Goal: Complete application form

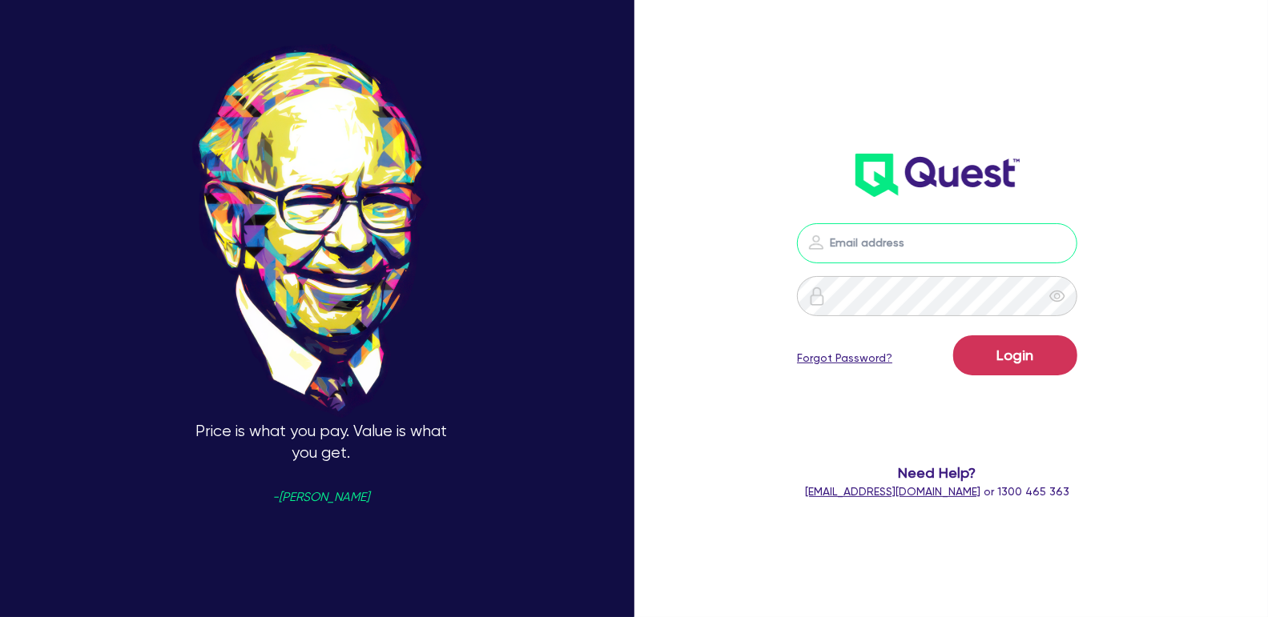
click at [938, 253] on input "email" at bounding box center [937, 243] width 280 height 40
type input "[EMAIL_ADDRESS][PERSON_NAME][DOMAIN_NAME]"
click at [1046, 363] on button "Login" at bounding box center [1015, 356] width 124 height 40
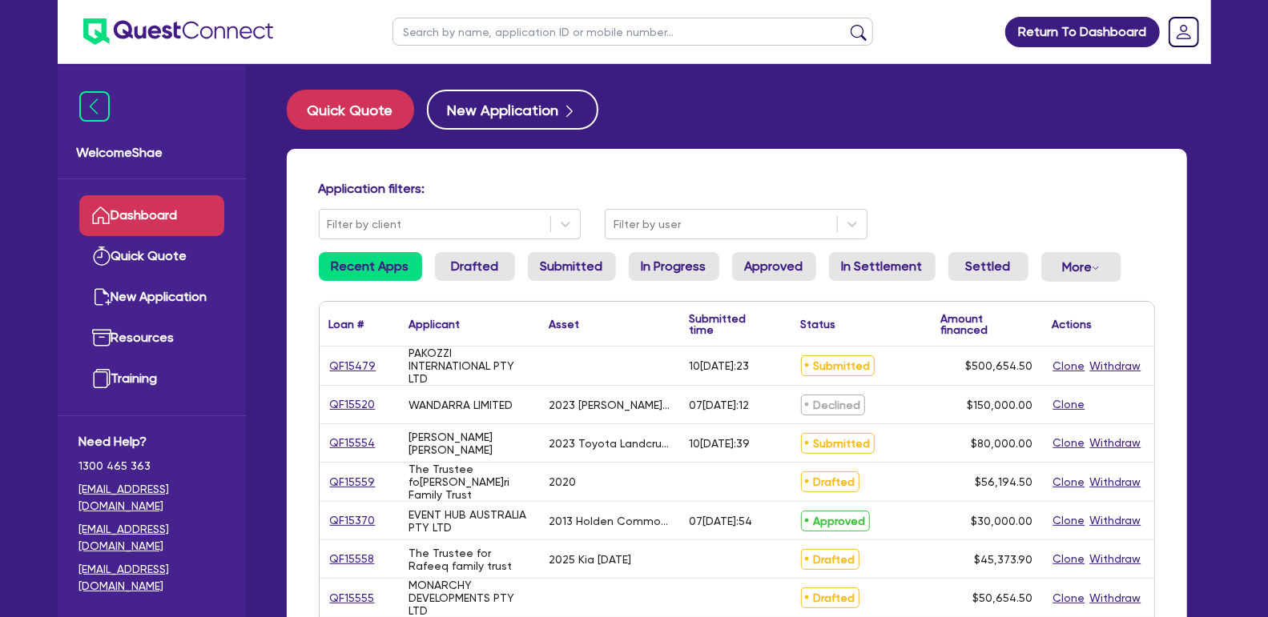
click at [432, 43] on input "text" at bounding box center [632, 32] width 481 height 28
type input "ajl"
click at [846, 24] on button "submit" at bounding box center [859, 35] width 26 height 22
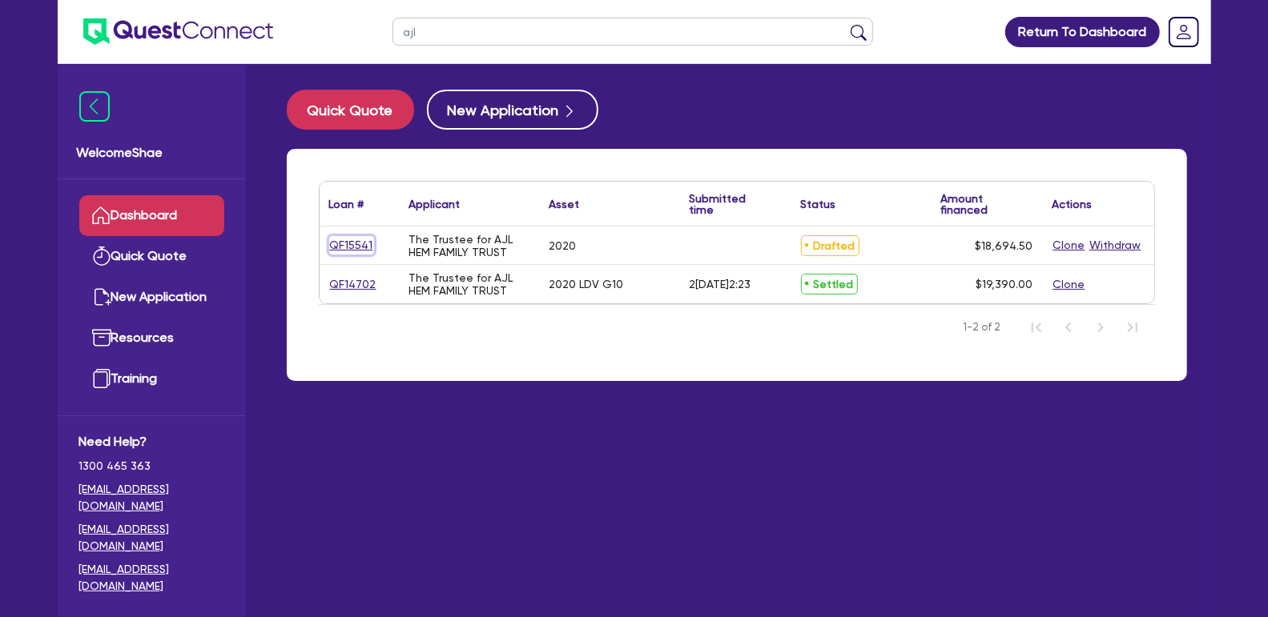
click at [354, 249] on link "QF15541" at bounding box center [351, 245] width 45 height 18
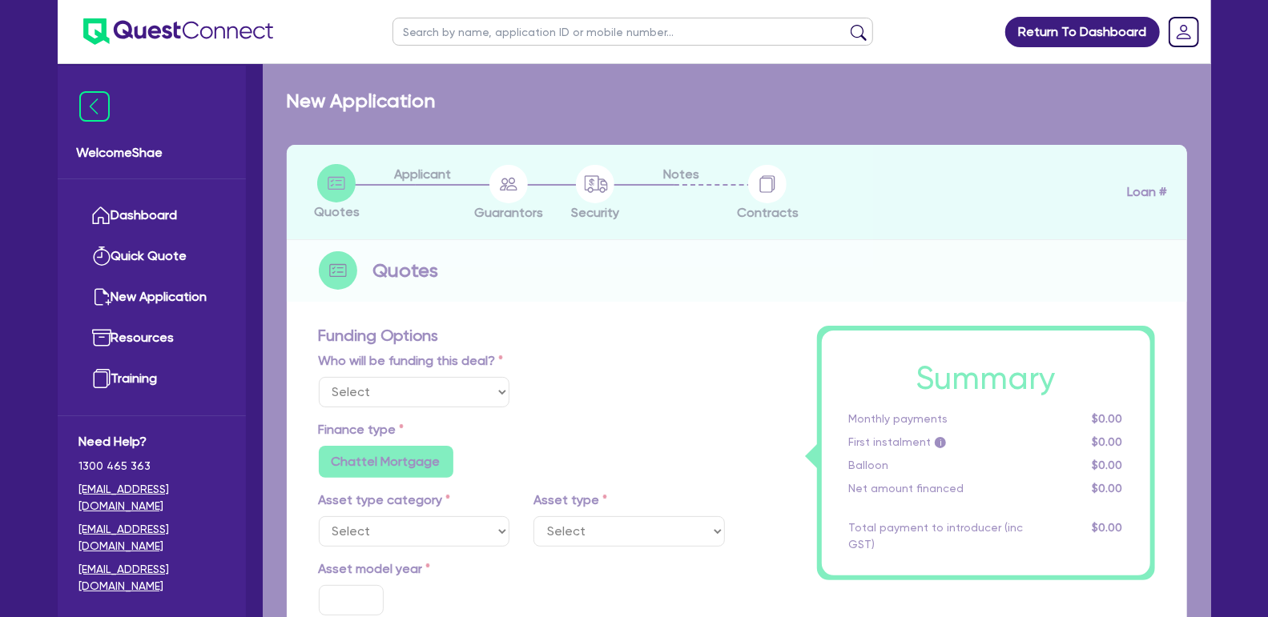
select select "Other"
select select "CARS_AND_LIGHT_TRUCKS"
type input "2020"
radio input "false"
radio input "true"
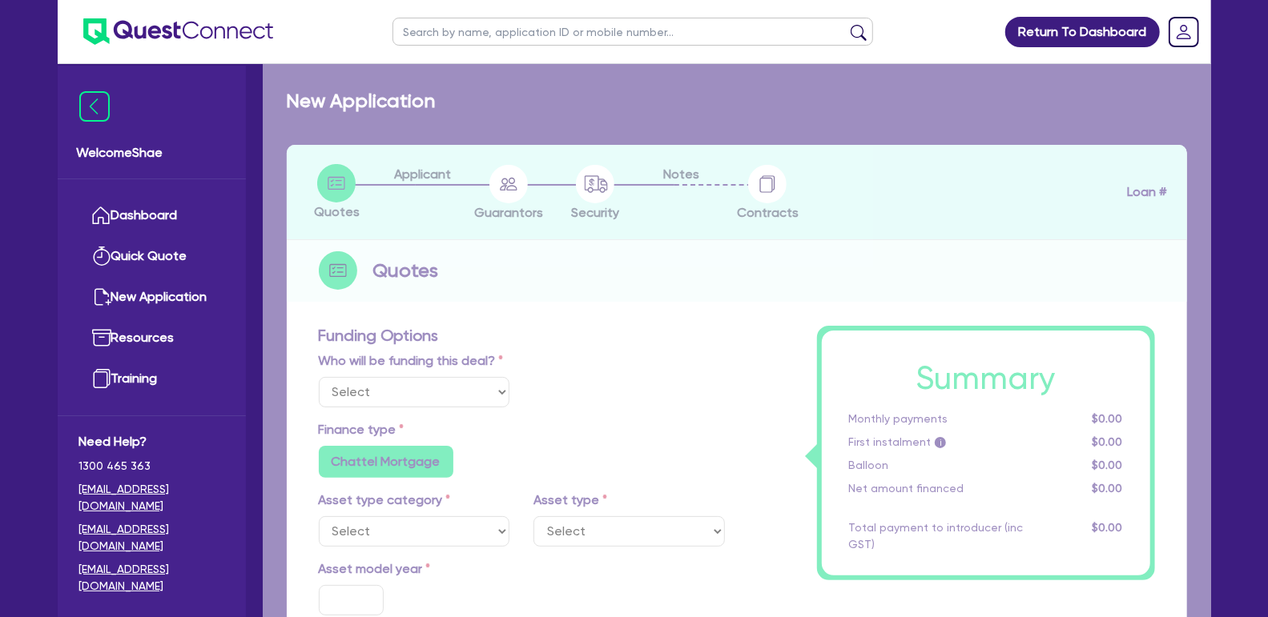
radio input "true"
type input "16,500"
type input "8"
type input "1,495.56"
type input "7.99"
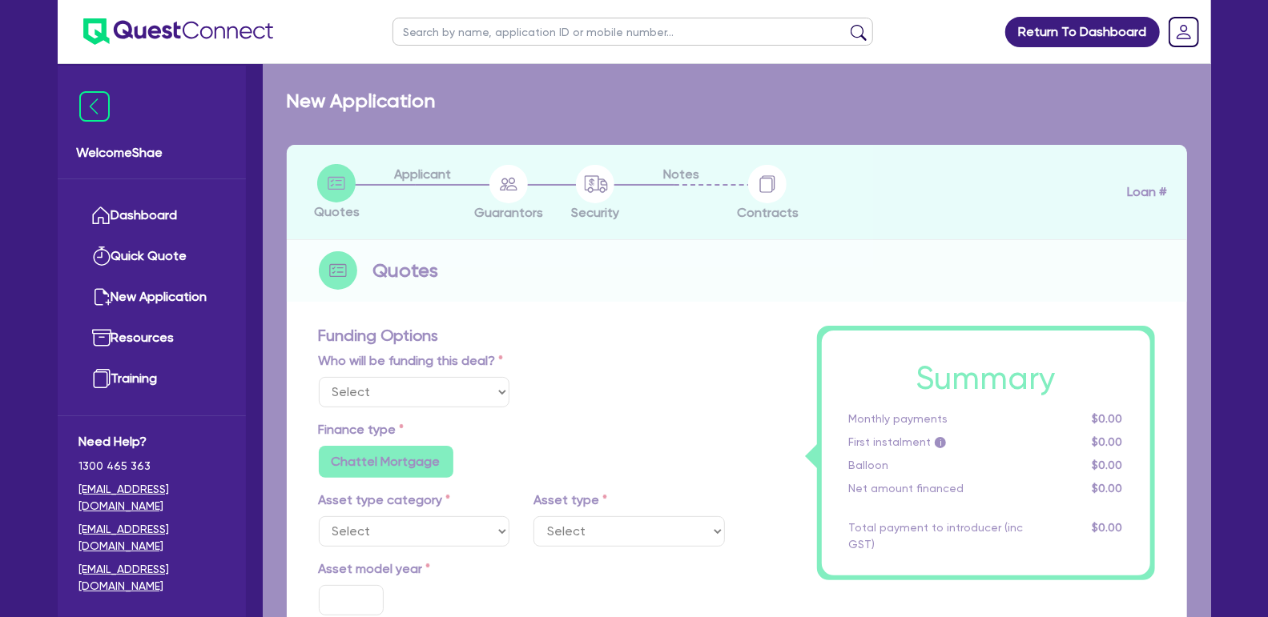
type input "1,400"
radio input "true"
select select "PASSENGER_VEHICLES"
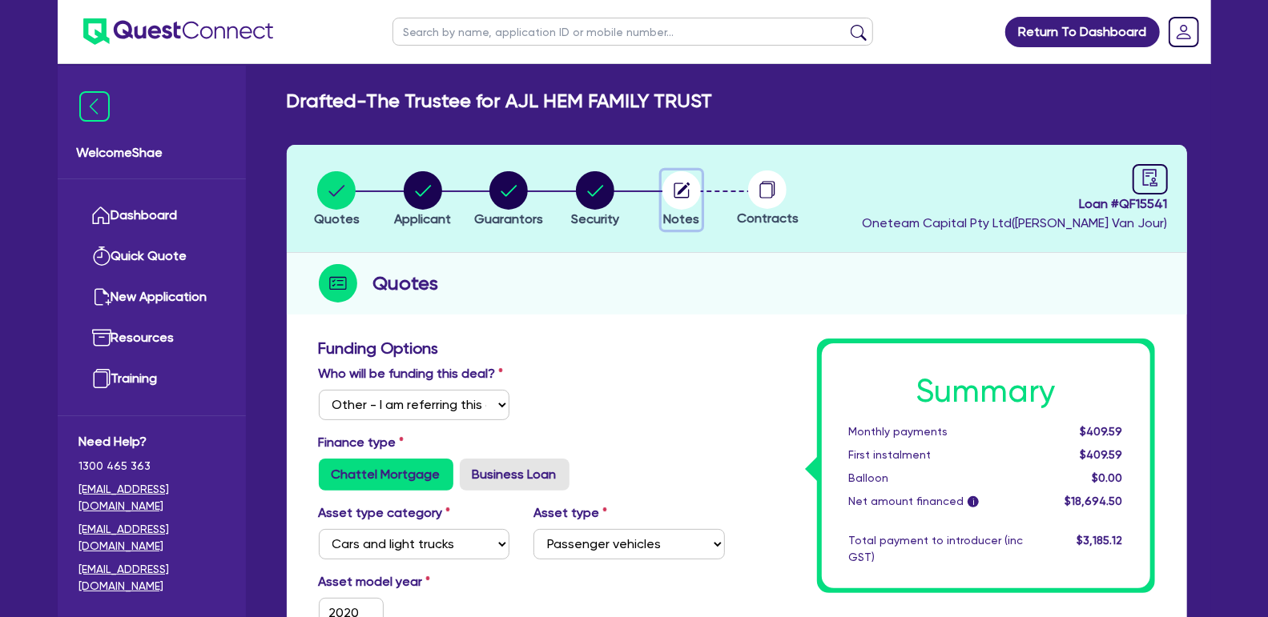
click at [694, 200] on circle "button" at bounding box center [681, 190] width 38 height 38
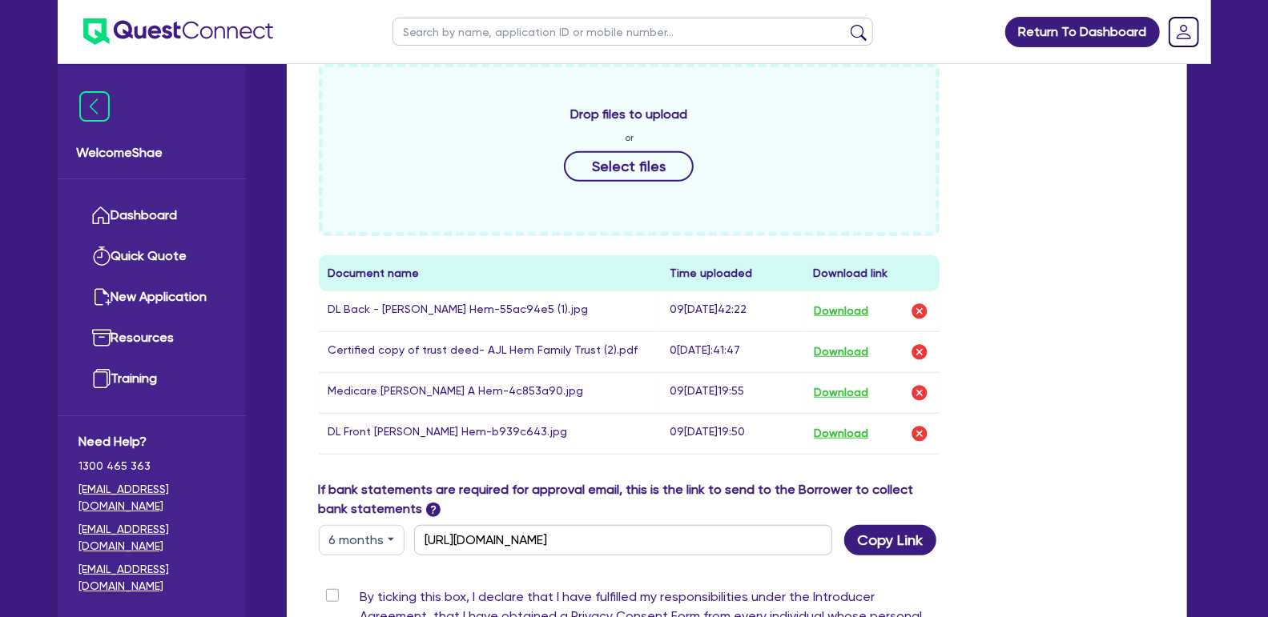
scroll to position [477, 0]
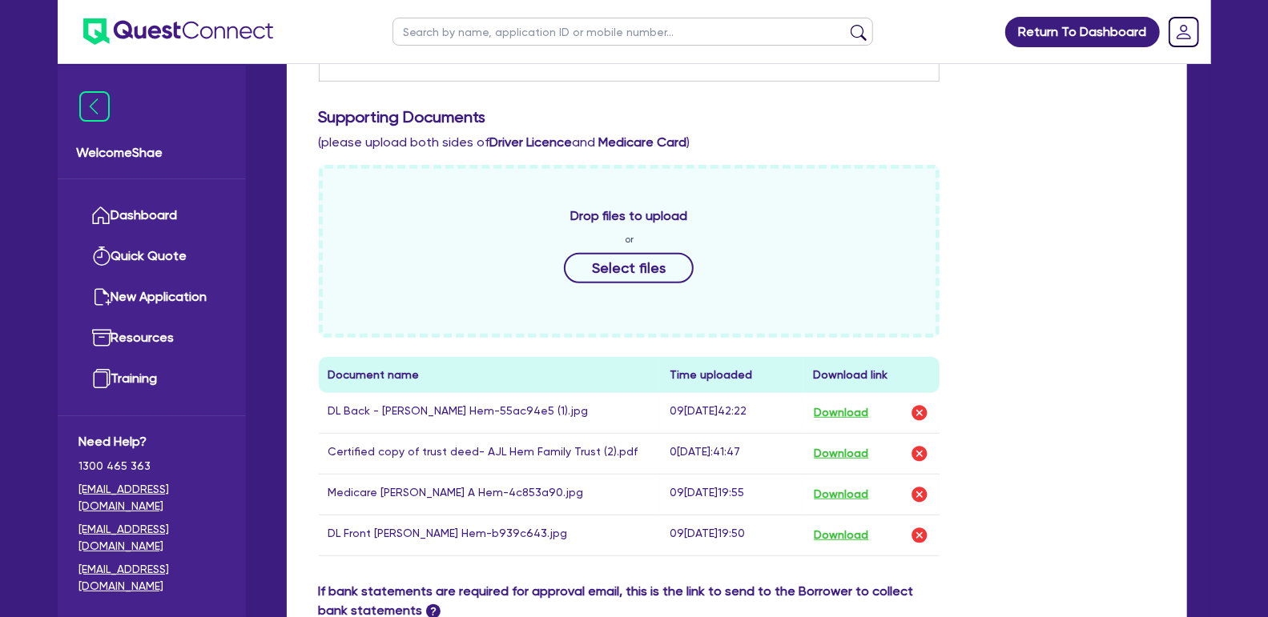
click at [593, 284] on div "Drop files to upload or Select files" at bounding box center [629, 251] width 621 height 173
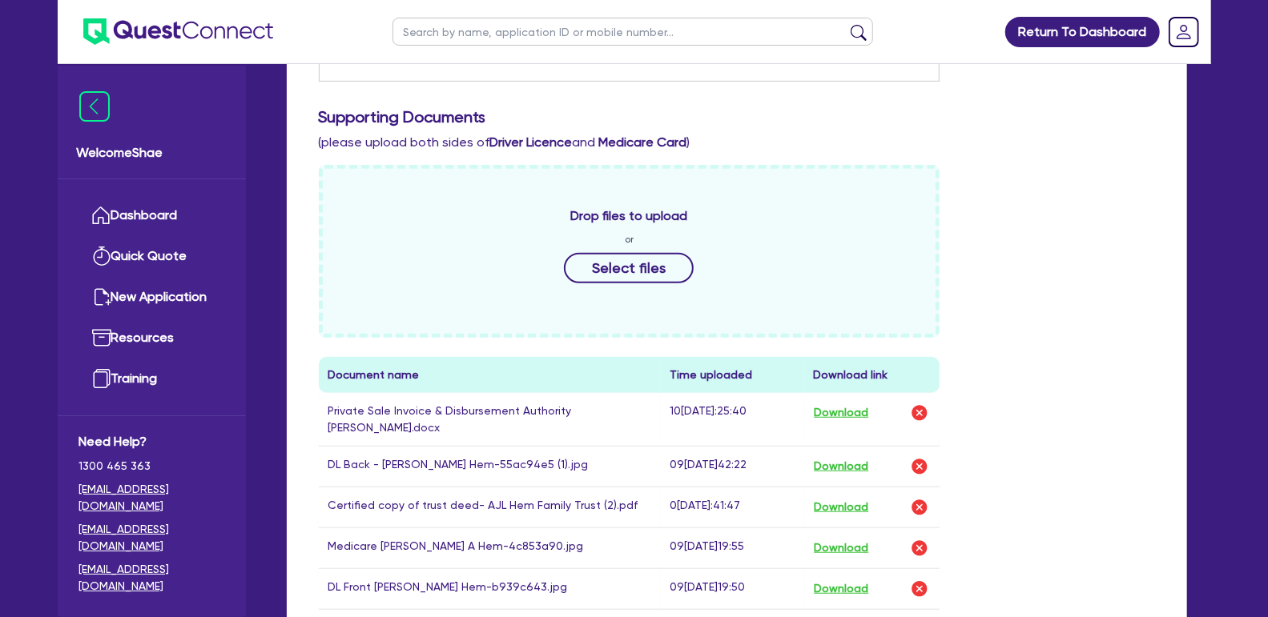
click at [488, 36] on input "text" at bounding box center [632, 32] width 481 height 28
paste input "QF15491"
type input "QF15491"
click button "submit" at bounding box center [859, 35] width 26 height 22
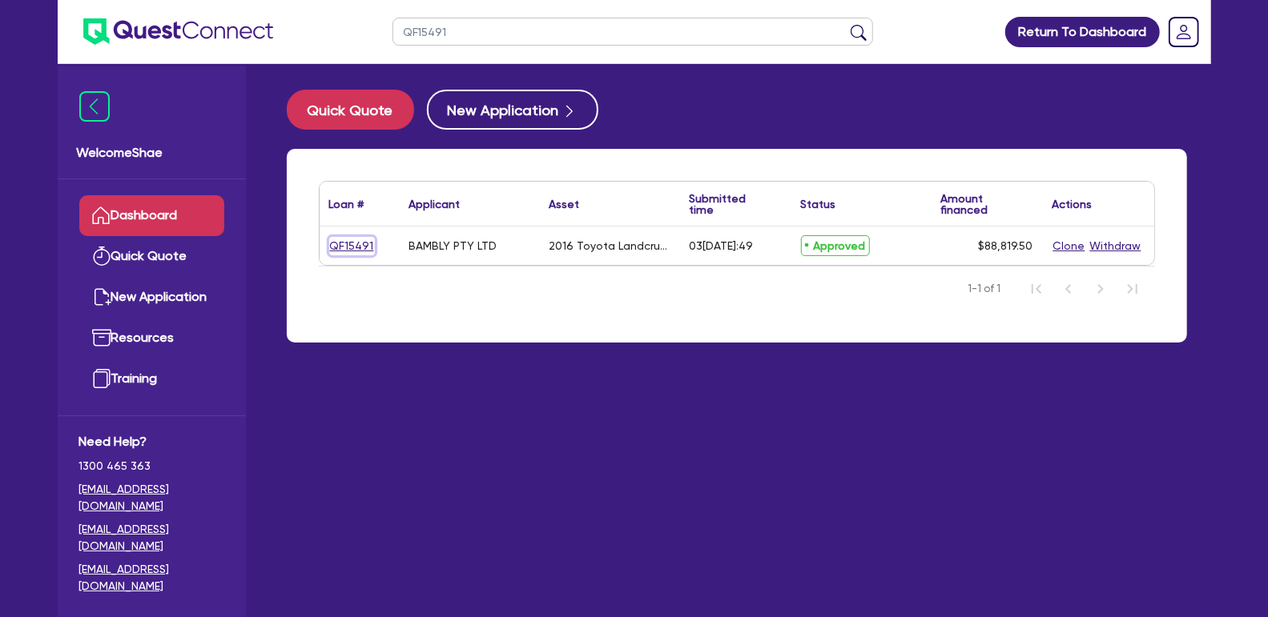
click at [329, 240] on link "QF15491" at bounding box center [352, 246] width 46 height 18
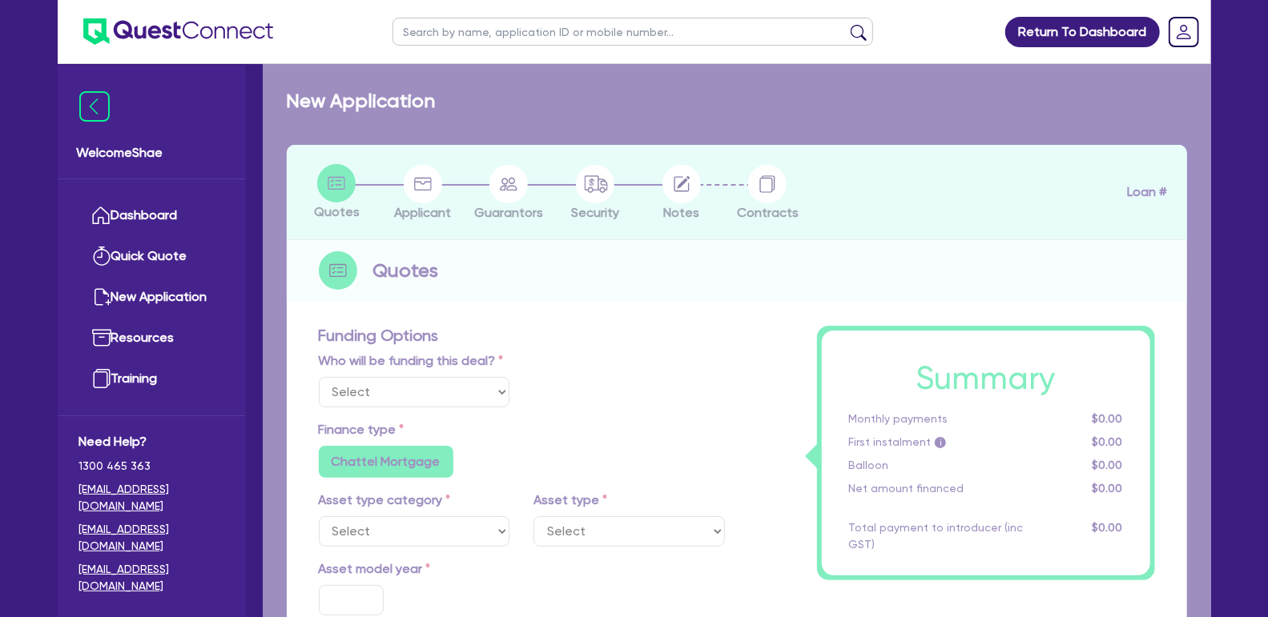
select select "Other"
select select "CARS_AND_LIGHT_TRUCKS"
type input "2016"
radio input "false"
radio input "true"
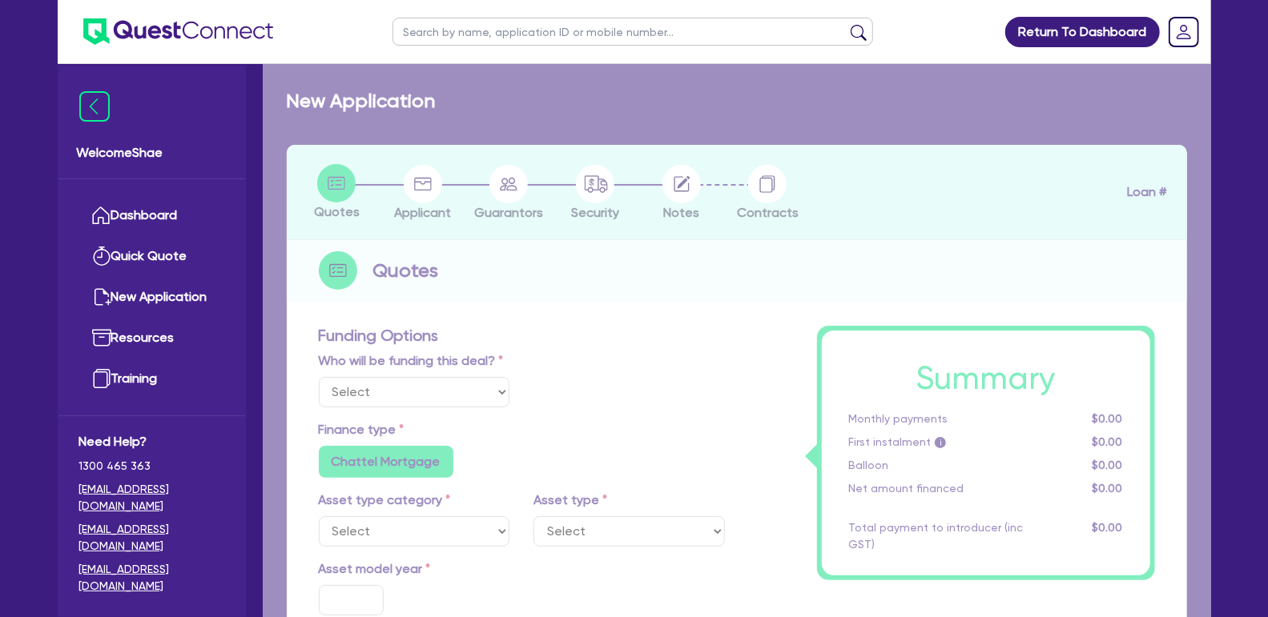
radio input "true"
type input "88,000"
type input "8"
type input "7,105.56"
type input "6.69"
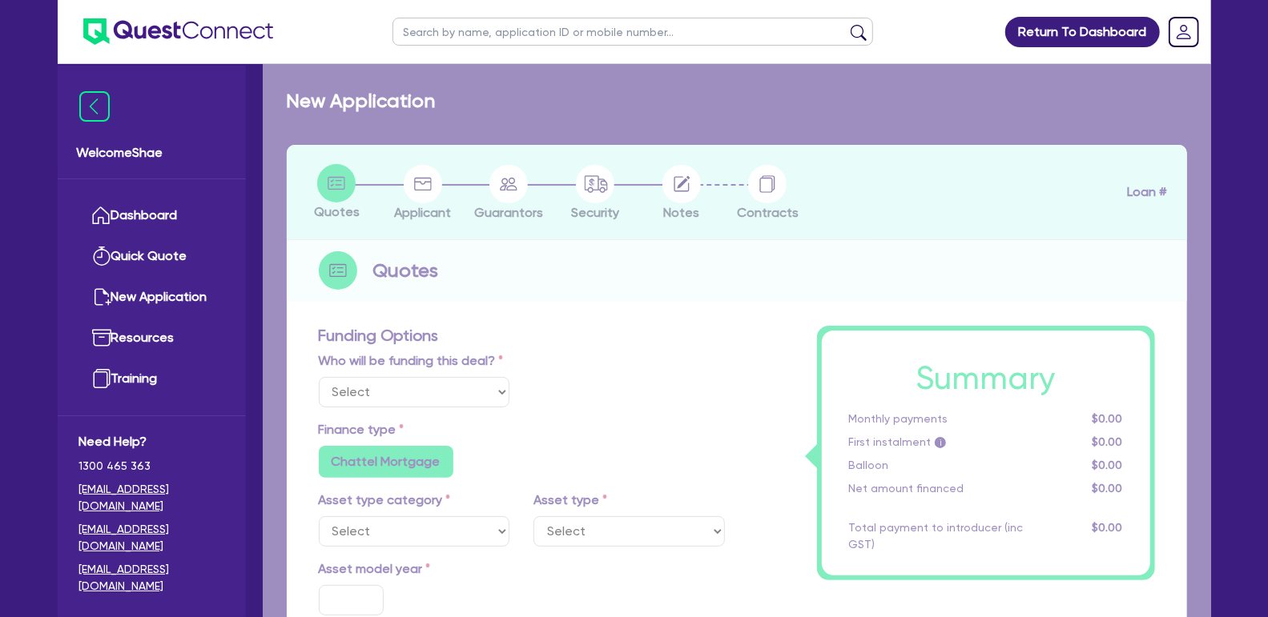
radio input "false"
type input "745"
type input "1,000"
radio input "true"
radio input "false"
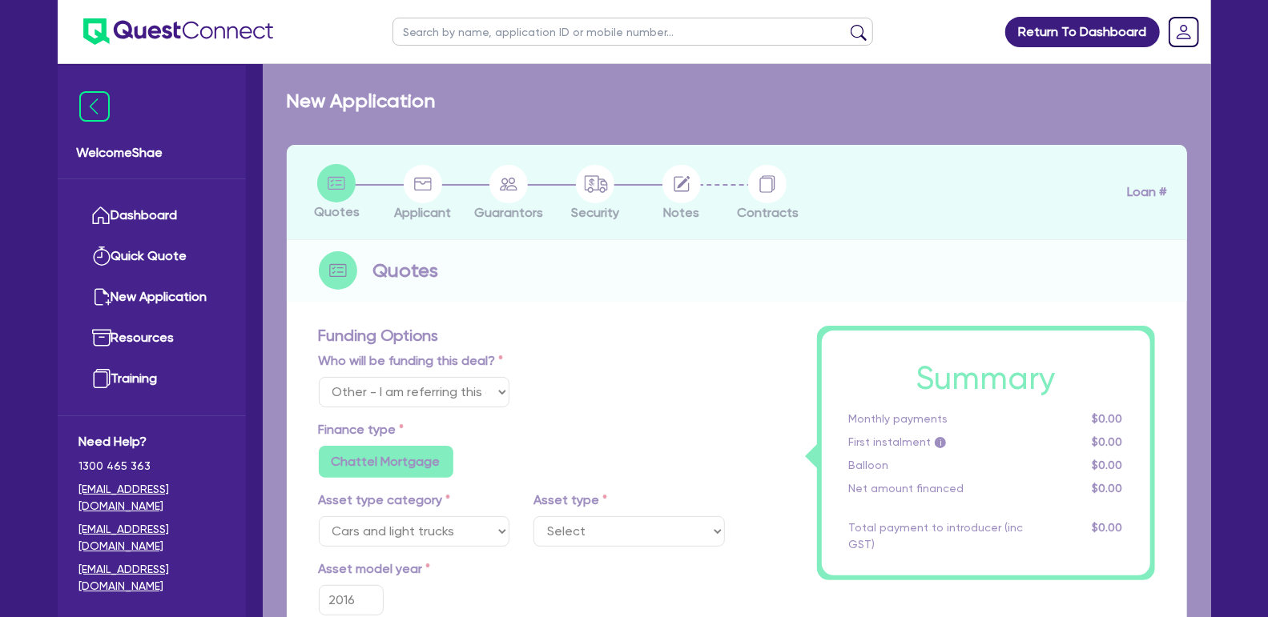
select select "PASSENGER_VEHICLES"
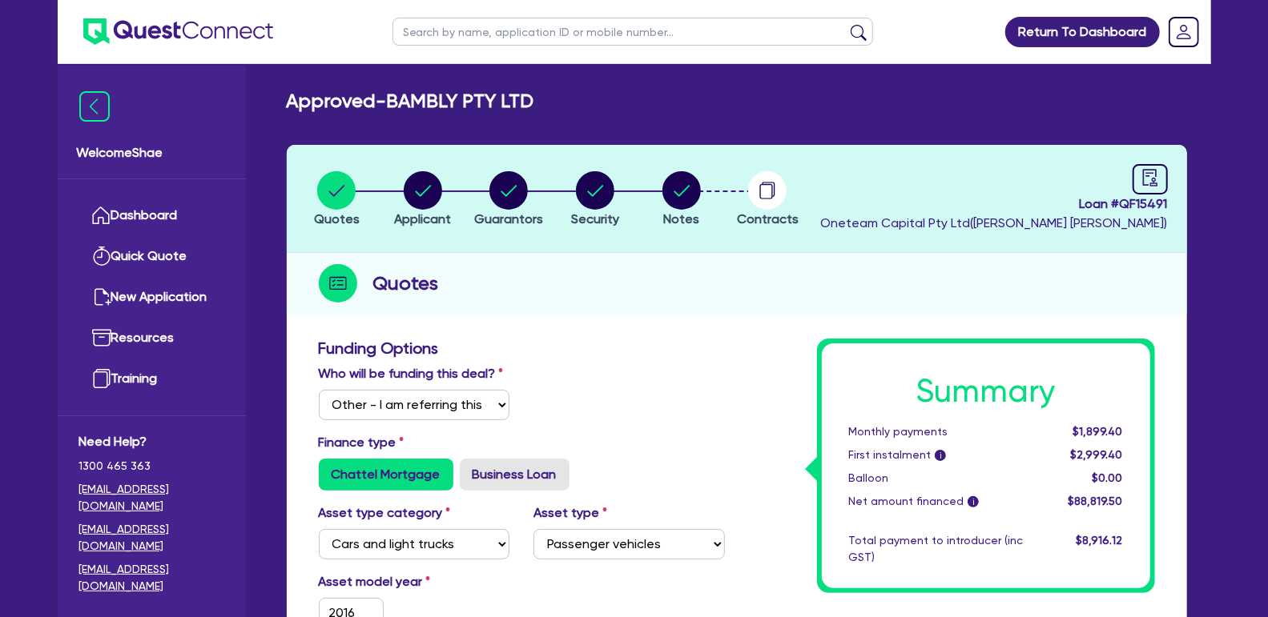
click at [475, 42] on input "text" at bounding box center [632, 32] width 481 height 28
paste input "QF15525"
type input "QF15525"
click button "submit" at bounding box center [859, 35] width 26 height 22
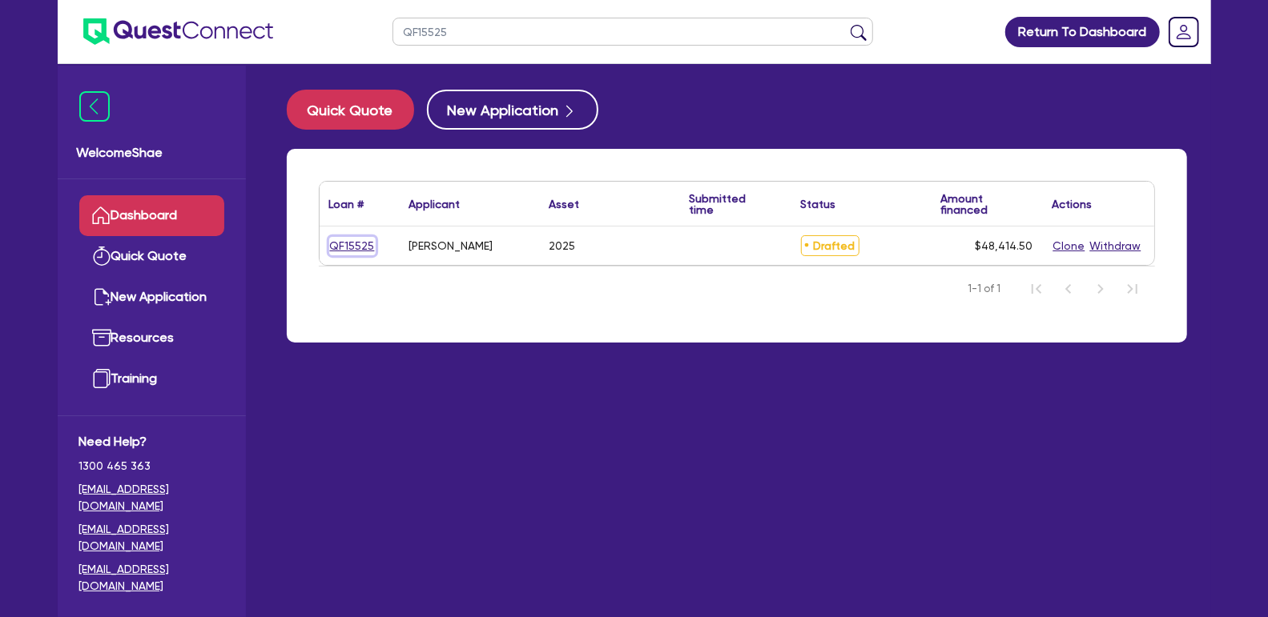
click at [356, 240] on link "QF15525" at bounding box center [352, 246] width 46 height 18
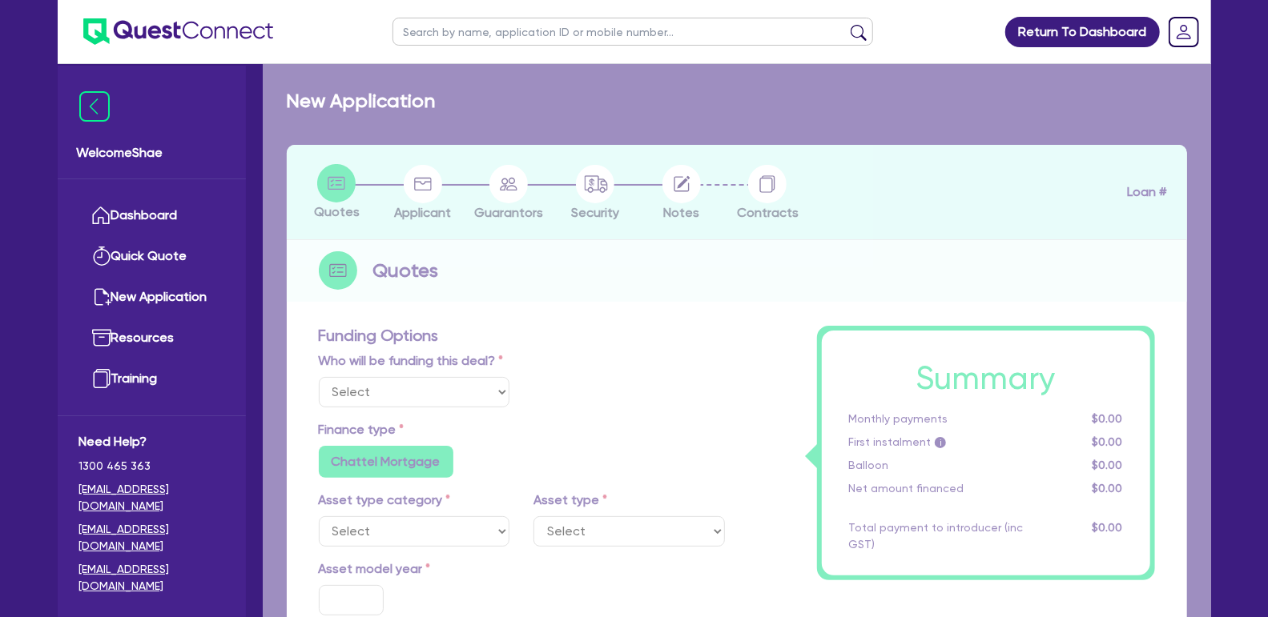
select select "Other"
select select "CARS_AND_LIGHT_TRUCKS"
type input "2025"
radio input "true"
type input "75,000"
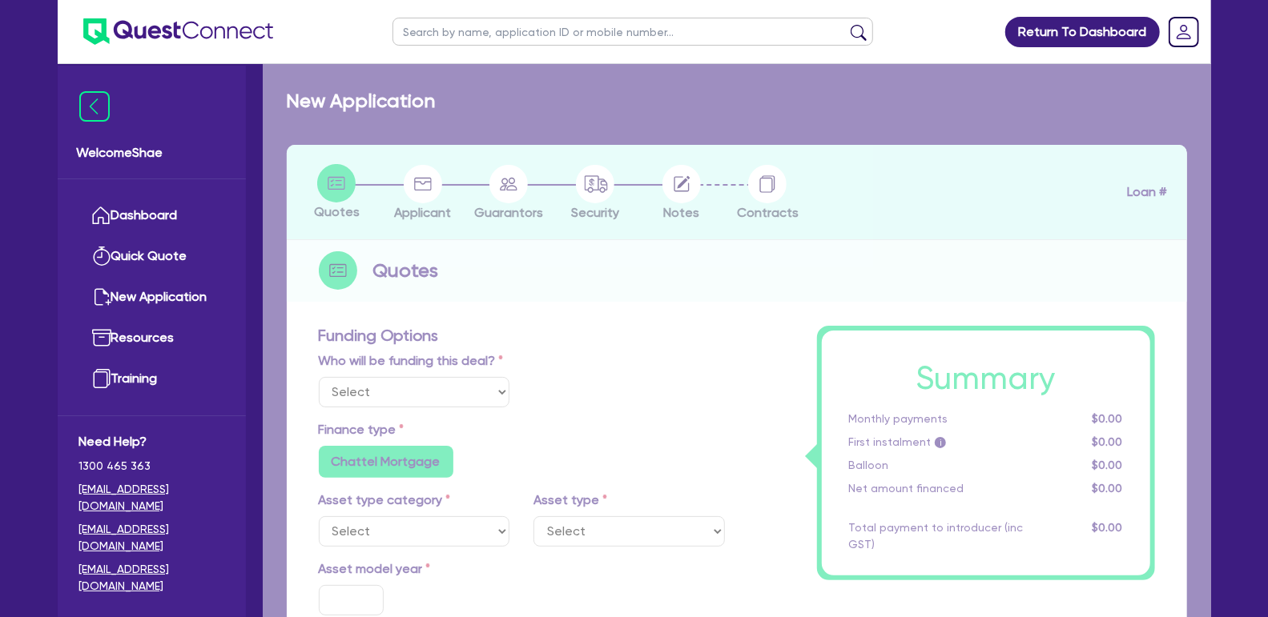
type input "4,000"
type input "25,000"
radio input "false"
type input "17.99"
radio input "false"
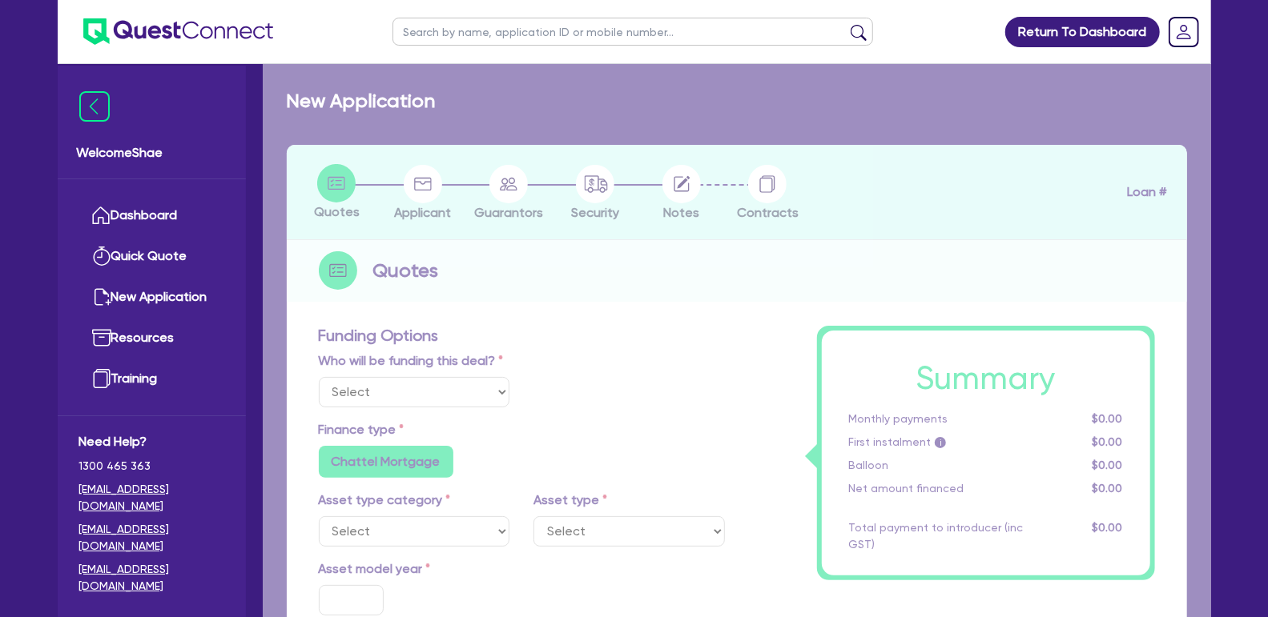
type input "1,600"
radio input "true"
select select "PASSENGER_VEHICLES"
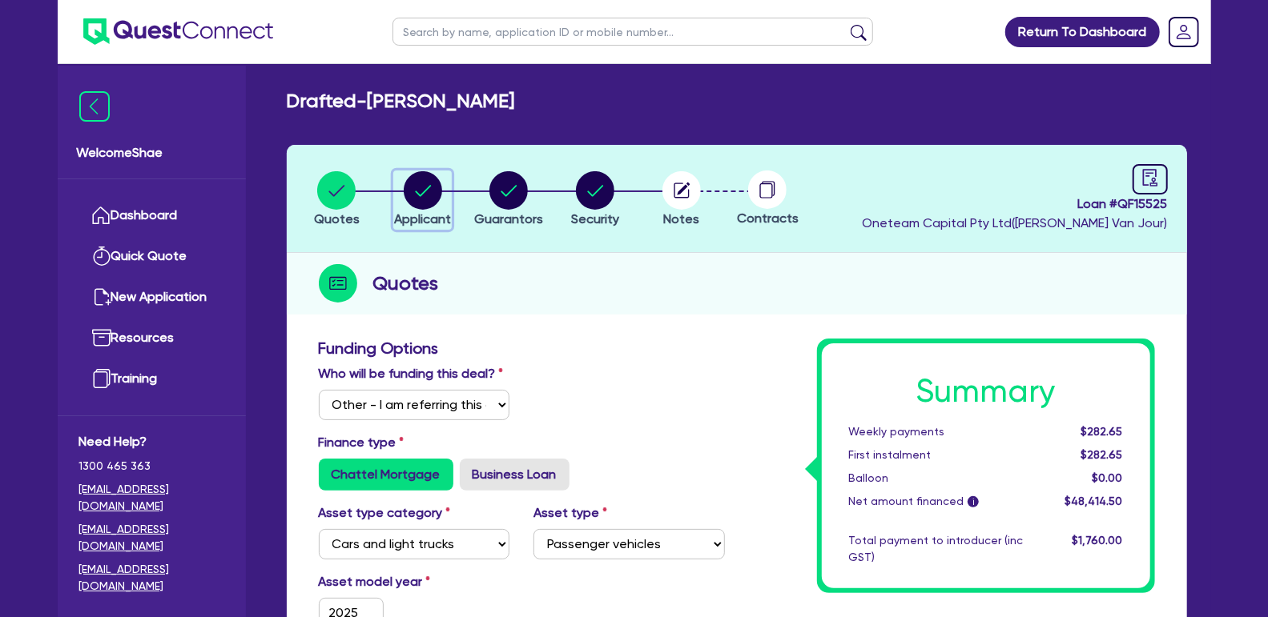
click at [434, 199] on circle "button" at bounding box center [423, 190] width 38 height 38
select select "SOLE_TRADER"
select select "BUILDING_CONSTRUCTION"
select select "BUSINESSES_CONSTRUCTION_SERVICES"
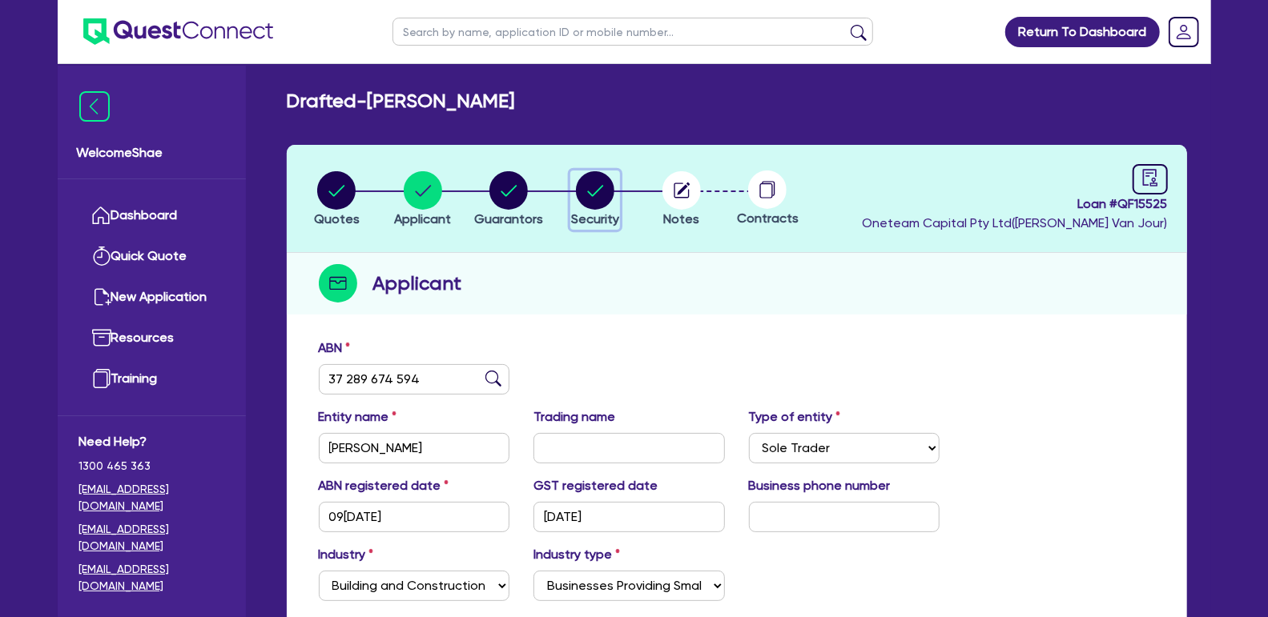
click at [585, 183] on circle "button" at bounding box center [595, 190] width 38 height 38
select select "CARS_AND_LIGHT_TRUCKS"
select select "PASSENGER_VEHICLES"
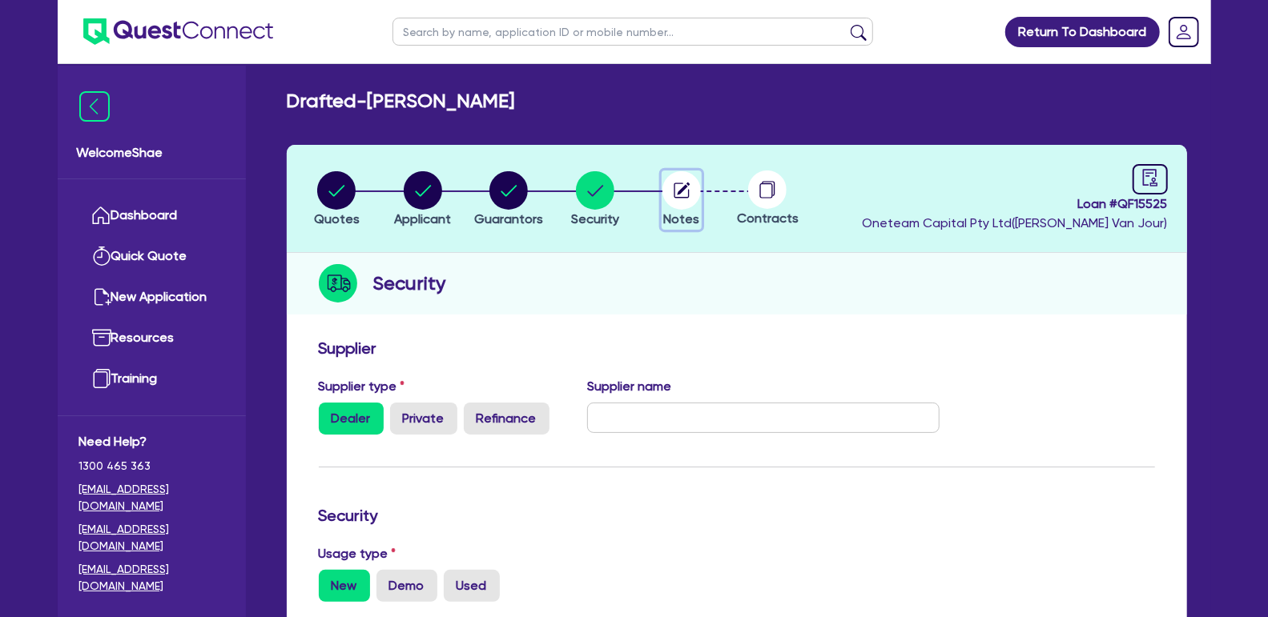
click at [683, 200] on circle "button" at bounding box center [681, 190] width 38 height 38
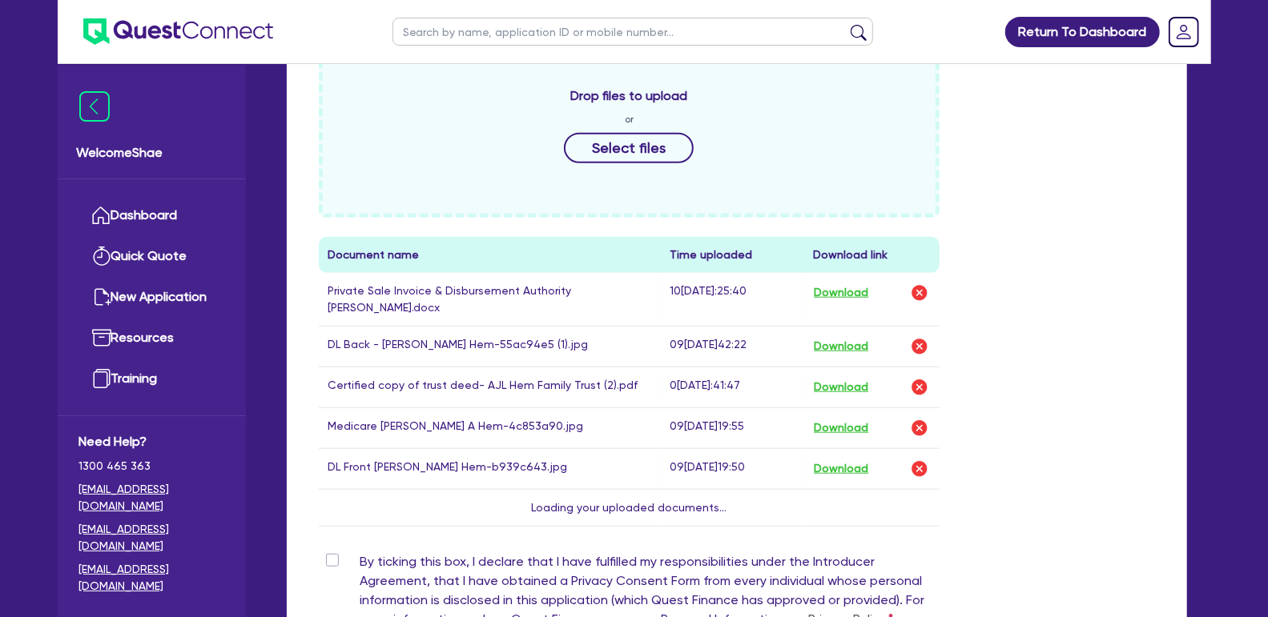
scroll to position [687, 0]
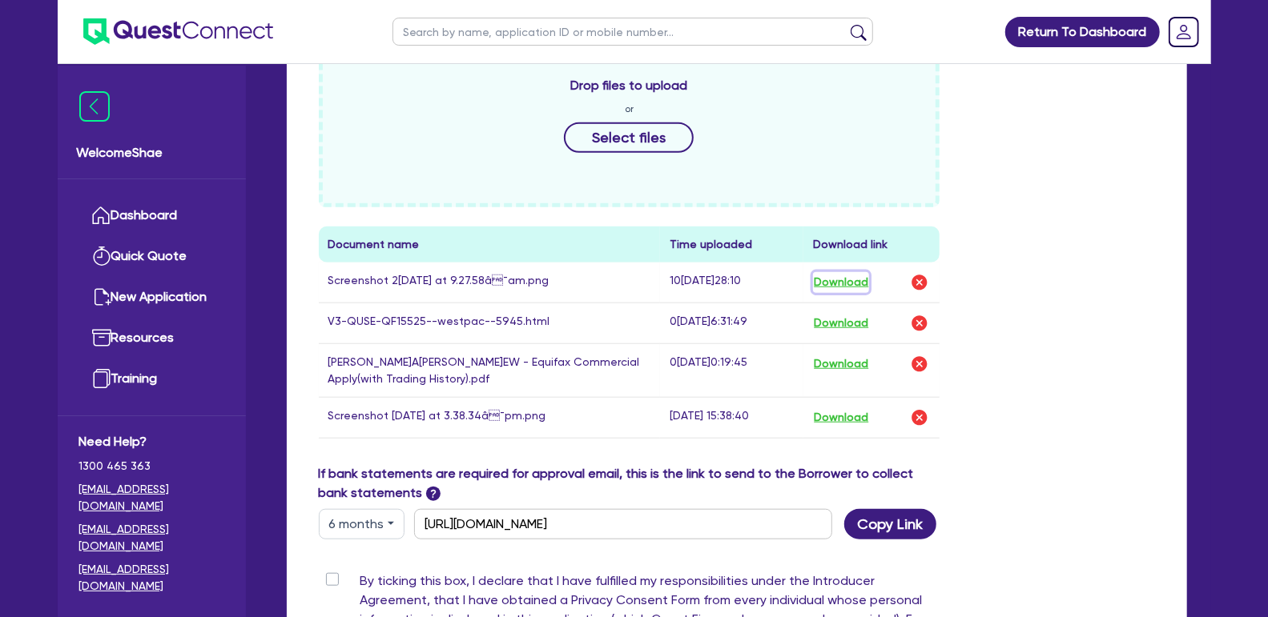
click at [836, 281] on button "Download" at bounding box center [841, 282] width 56 height 21
click at [869, 416] on button "Download" at bounding box center [841, 418] width 56 height 21
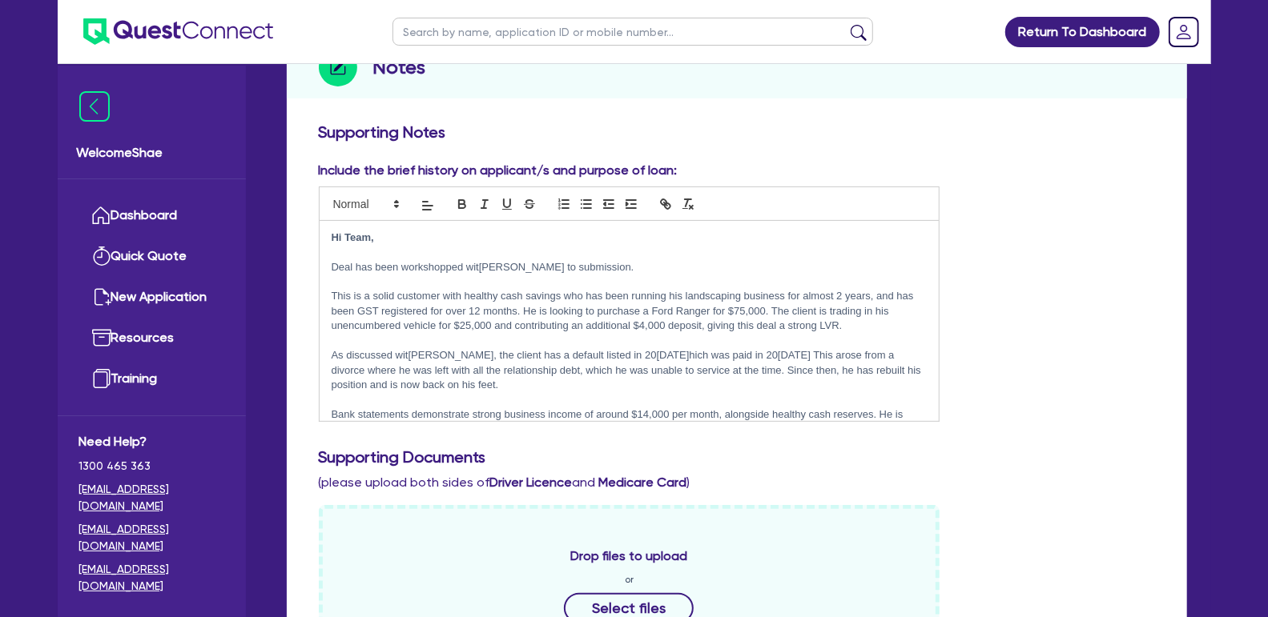
scroll to position [0, 0]
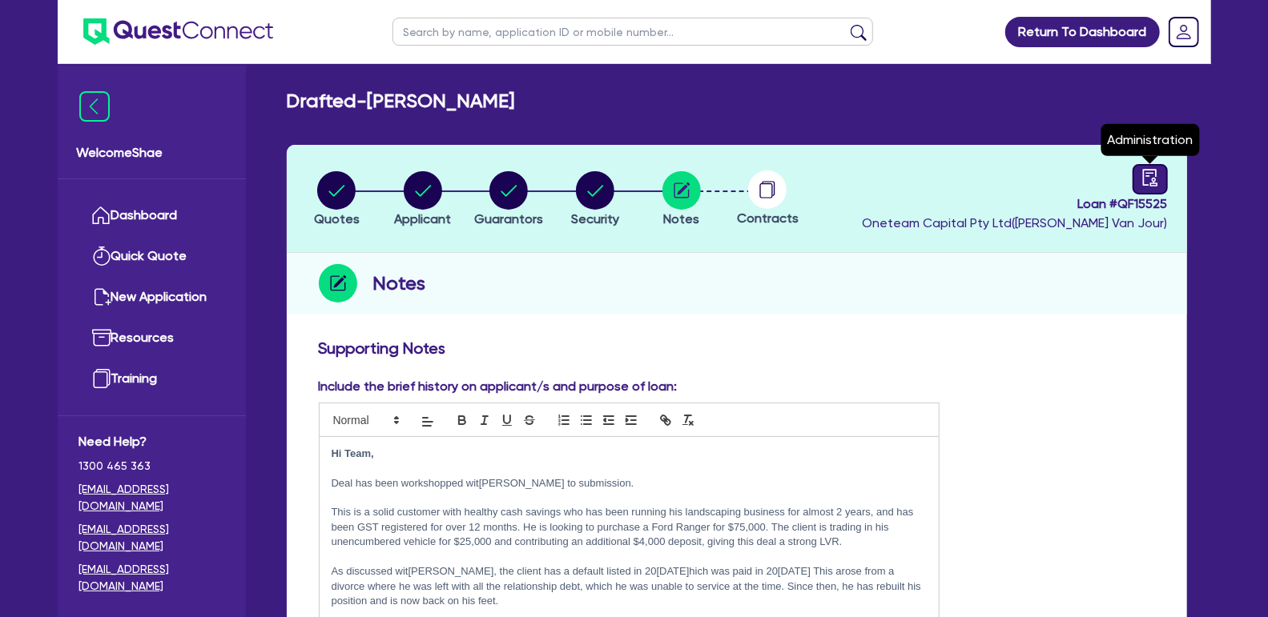
click at [1143, 184] on icon "audit" at bounding box center [1149, 177] width 14 height 17
select select "DRAFTED_NEW"
select select "Other"
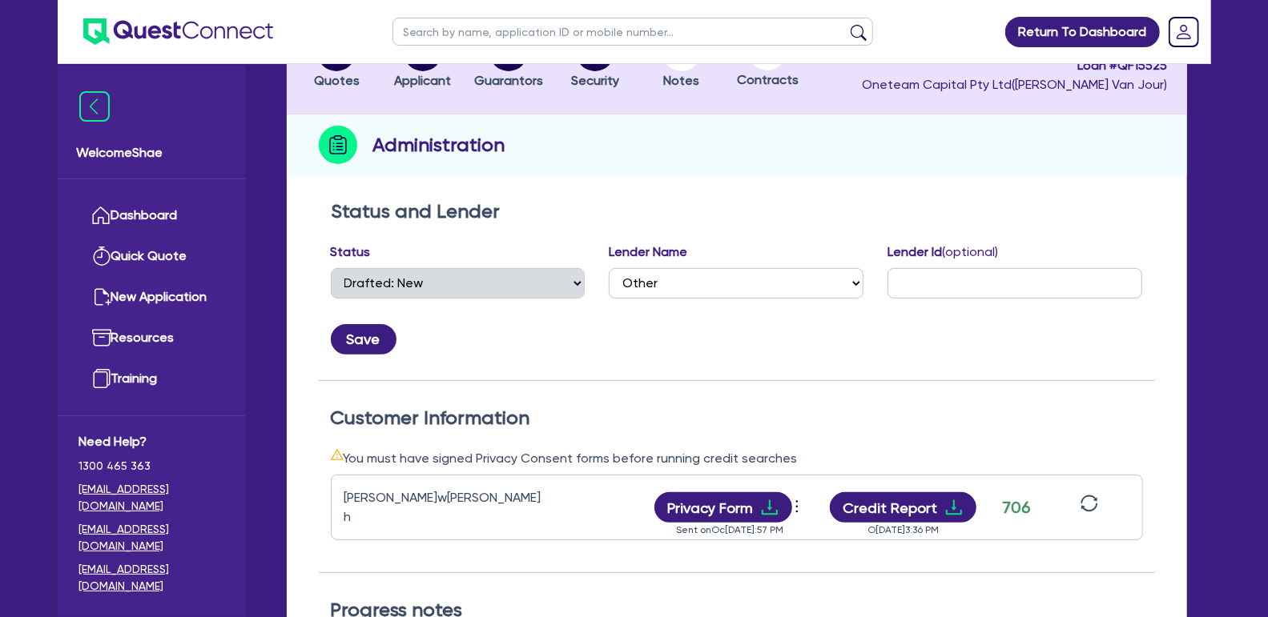
scroll to position [215, 0]
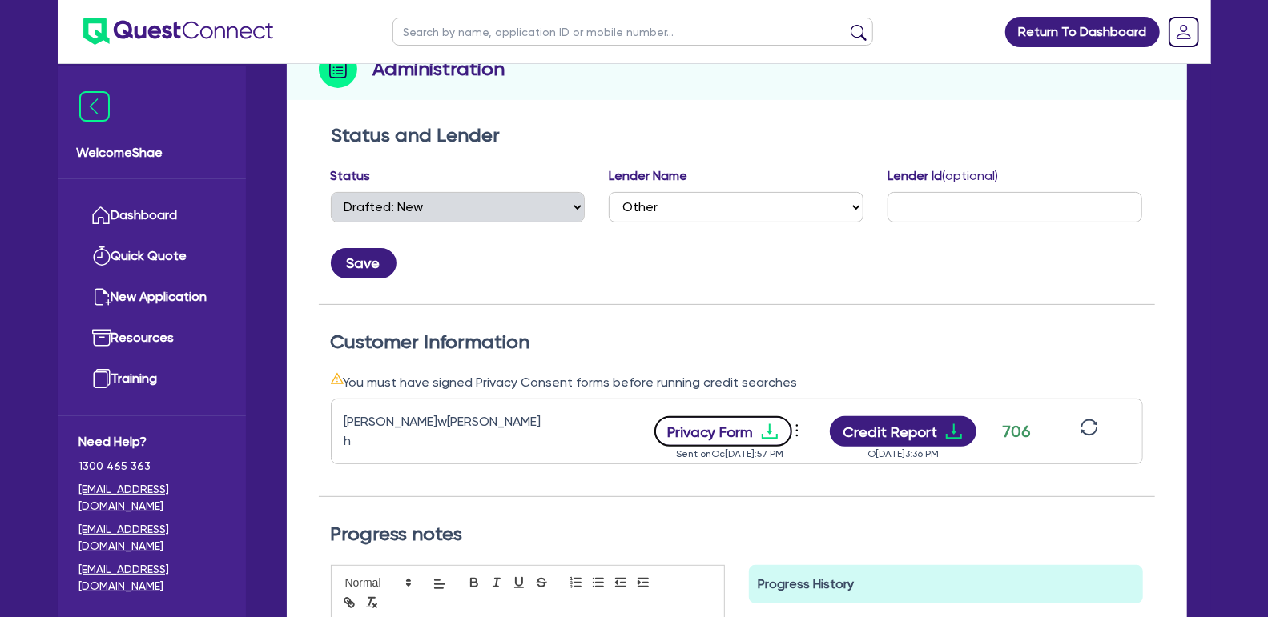
click at [718, 435] on button "Privacy Form" at bounding box center [723, 431] width 138 height 30
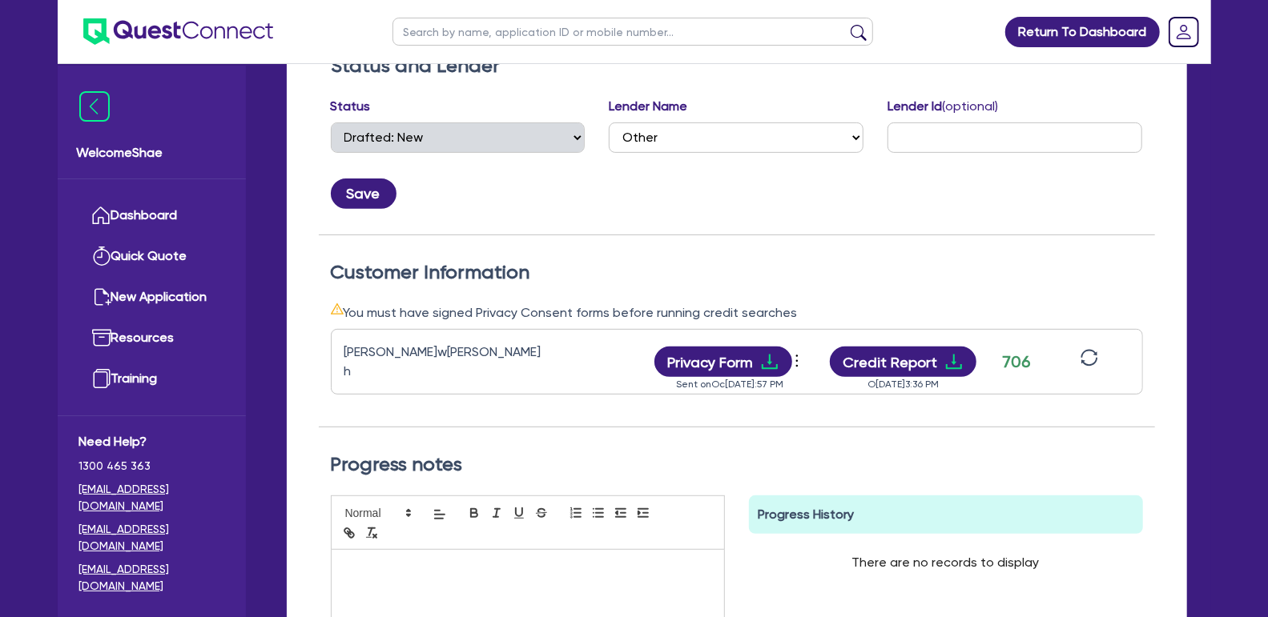
scroll to position [0, 0]
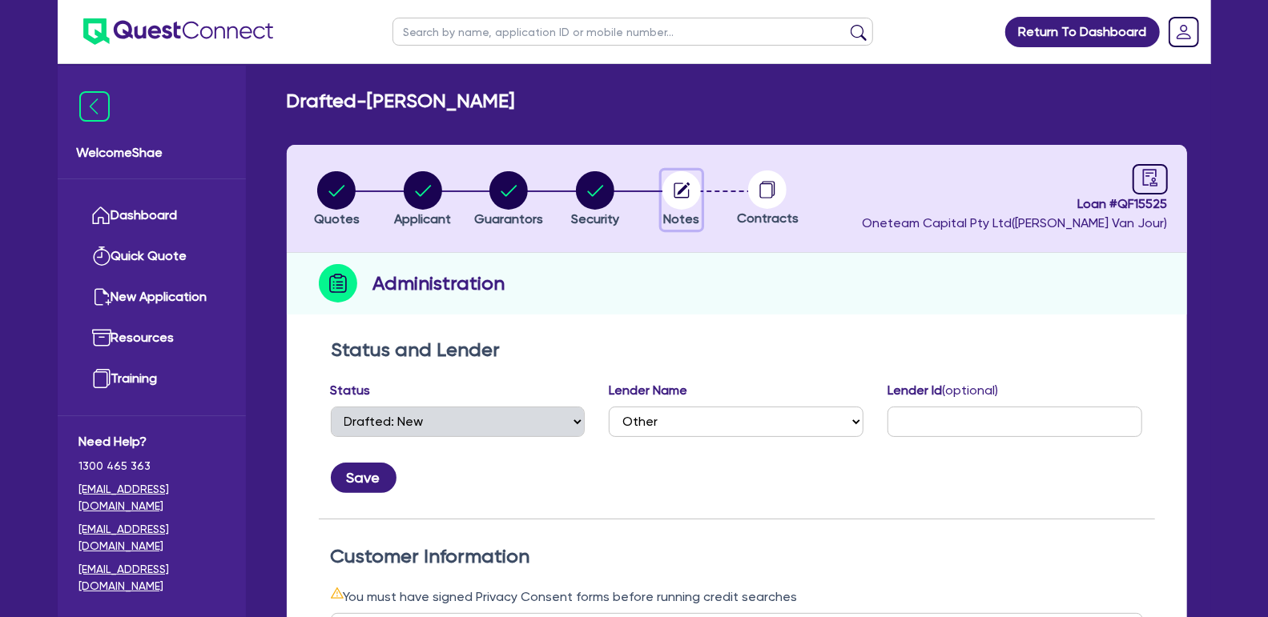
click at [698, 199] on circle "button" at bounding box center [681, 190] width 38 height 38
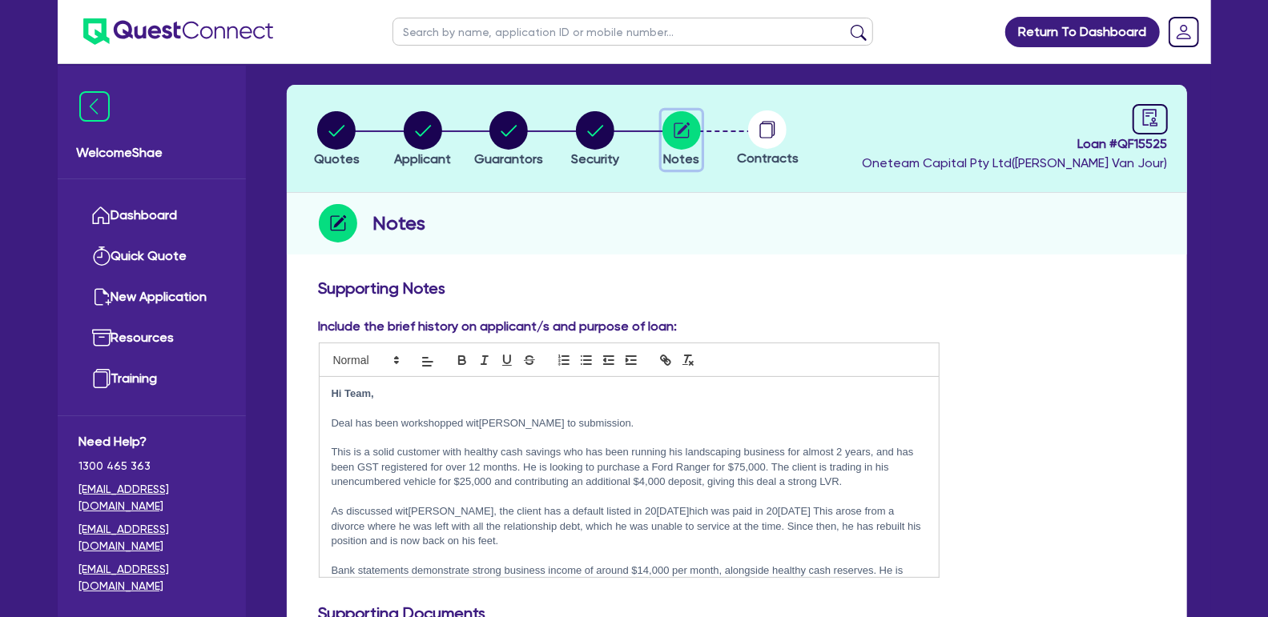
scroll to position [86, 0]
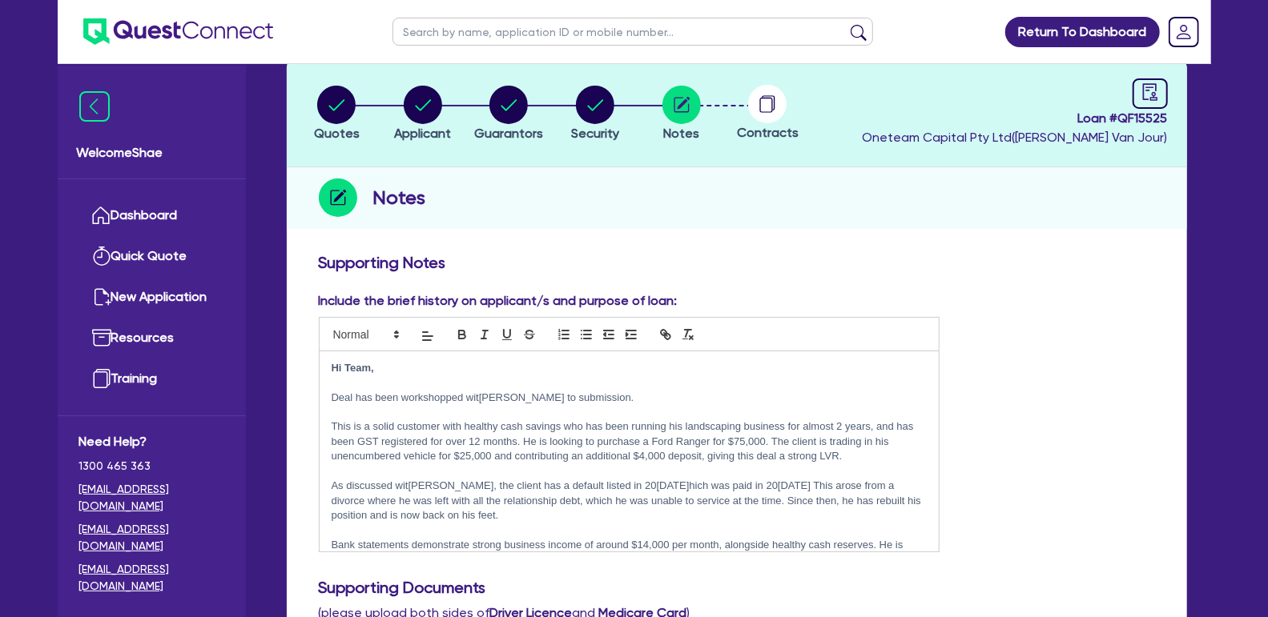
click at [557, 428] on p "This is a solid customer with healthy cash savings who has been running his lan…" at bounding box center [630, 442] width 596 height 44
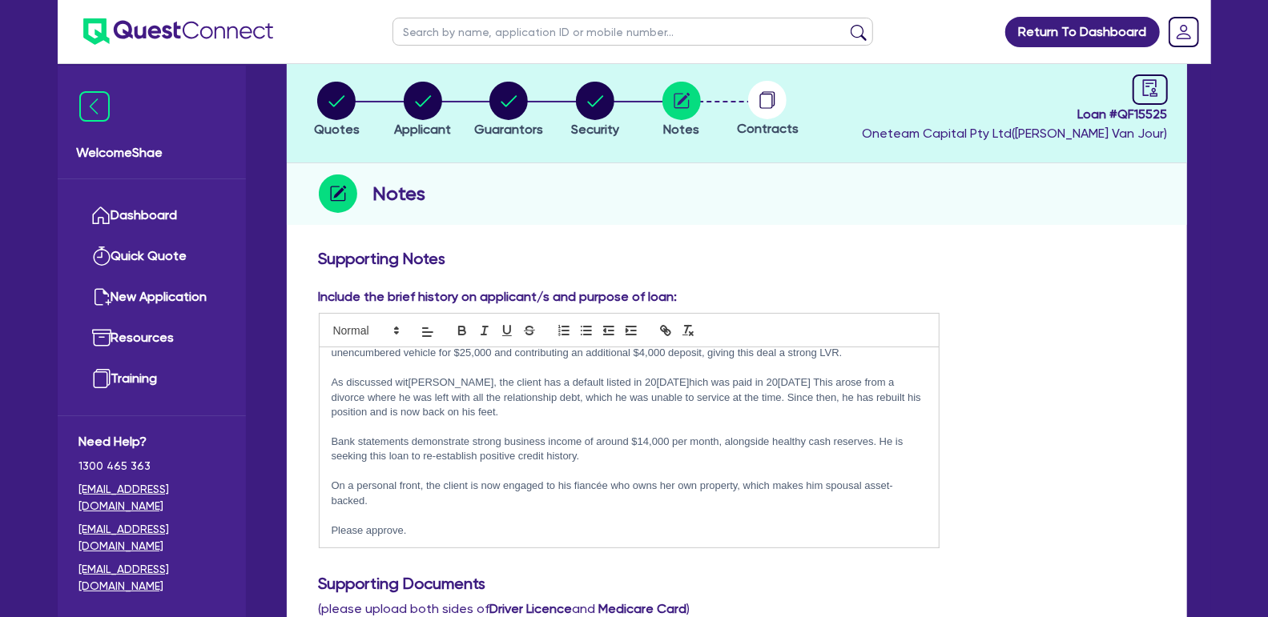
scroll to position [66, 0]
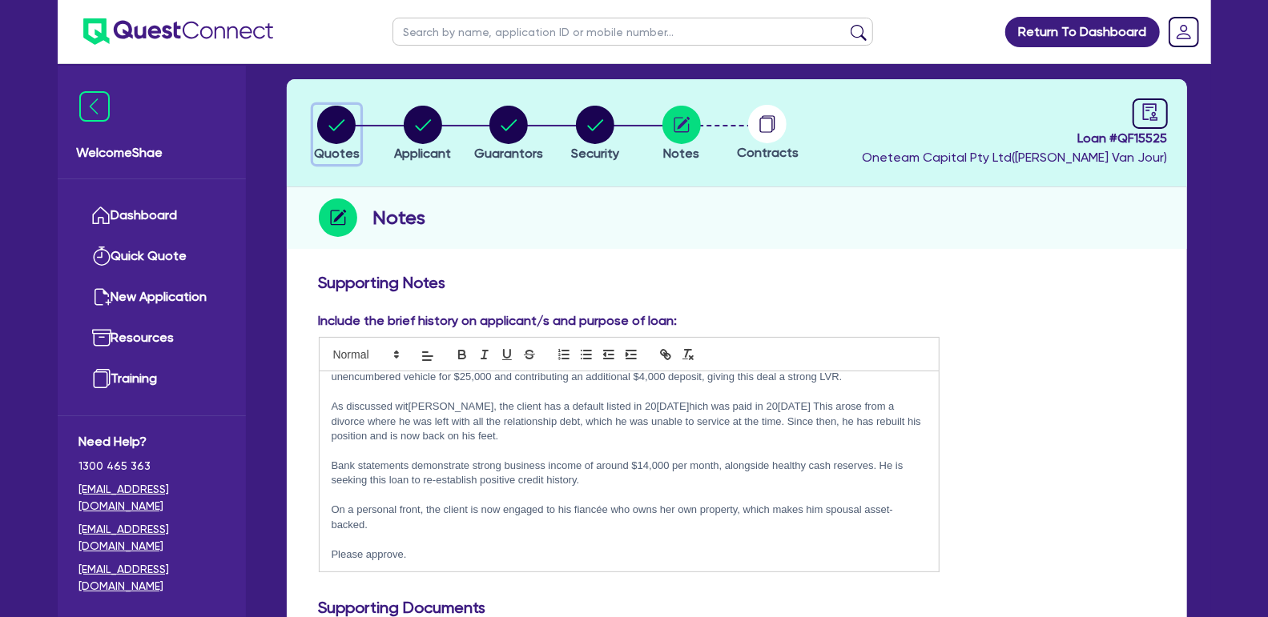
click at [340, 126] on circle "button" at bounding box center [336, 125] width 38 height 38
select select "Other"
select select "CARS_AND_LIGHT_TRUCKS"
select select "PASSENGER_VEHICLES"
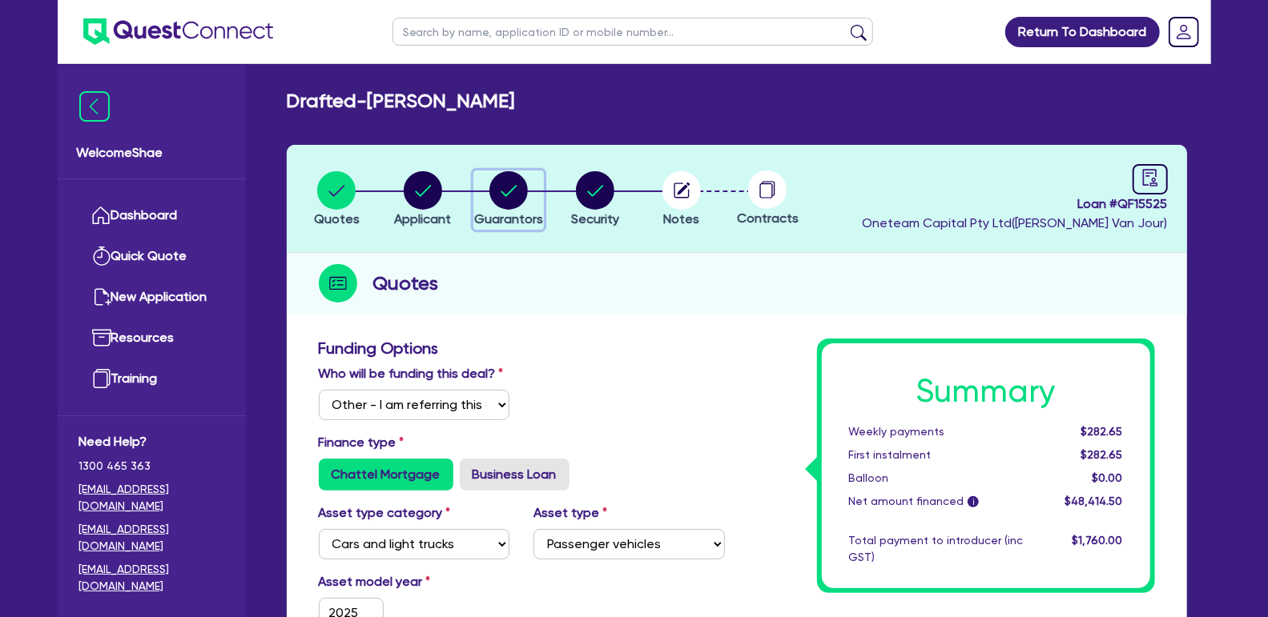
click at [521, 211] on span "Guarantors" at bounding box center [508, 218] width 69 height 15
select select "MR"
select select "QLD"
select select "DE_FACTO"
select select "VEHICLE"
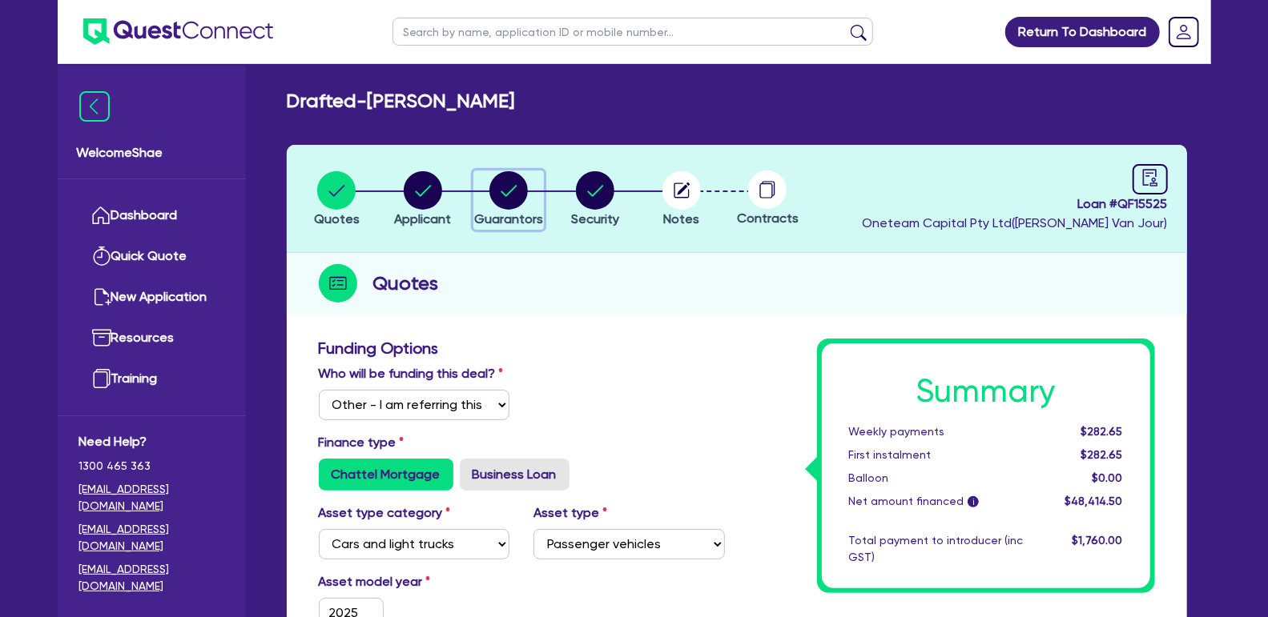
select select "CASH"
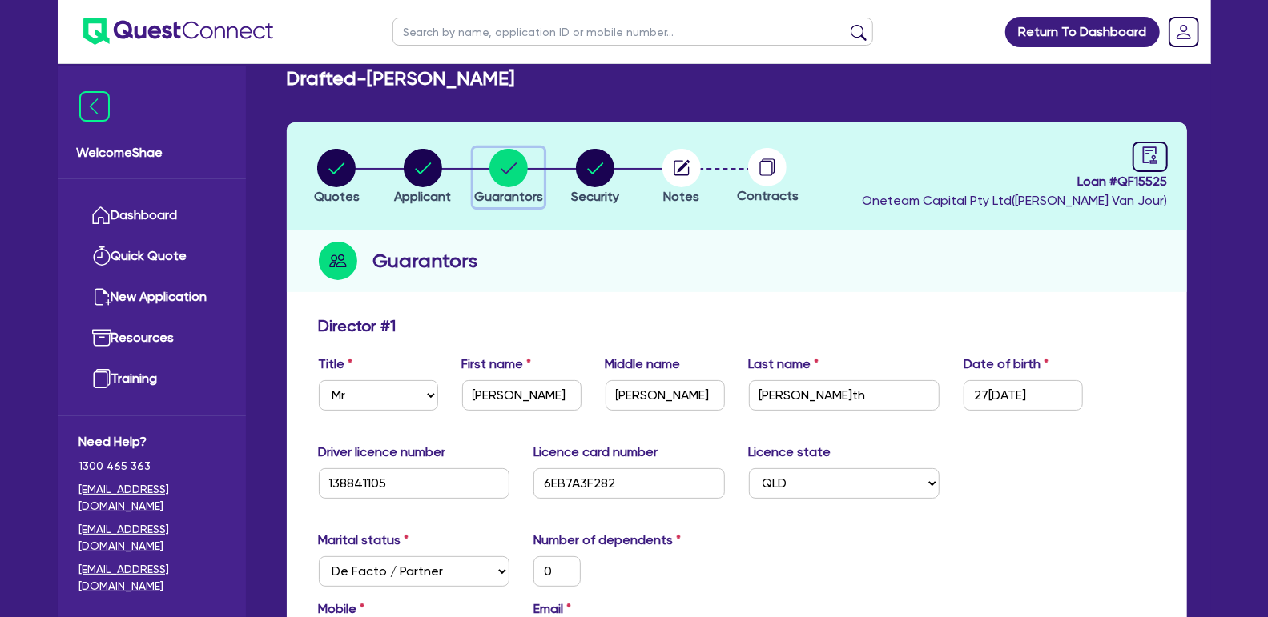
scroll to position [23, 0]
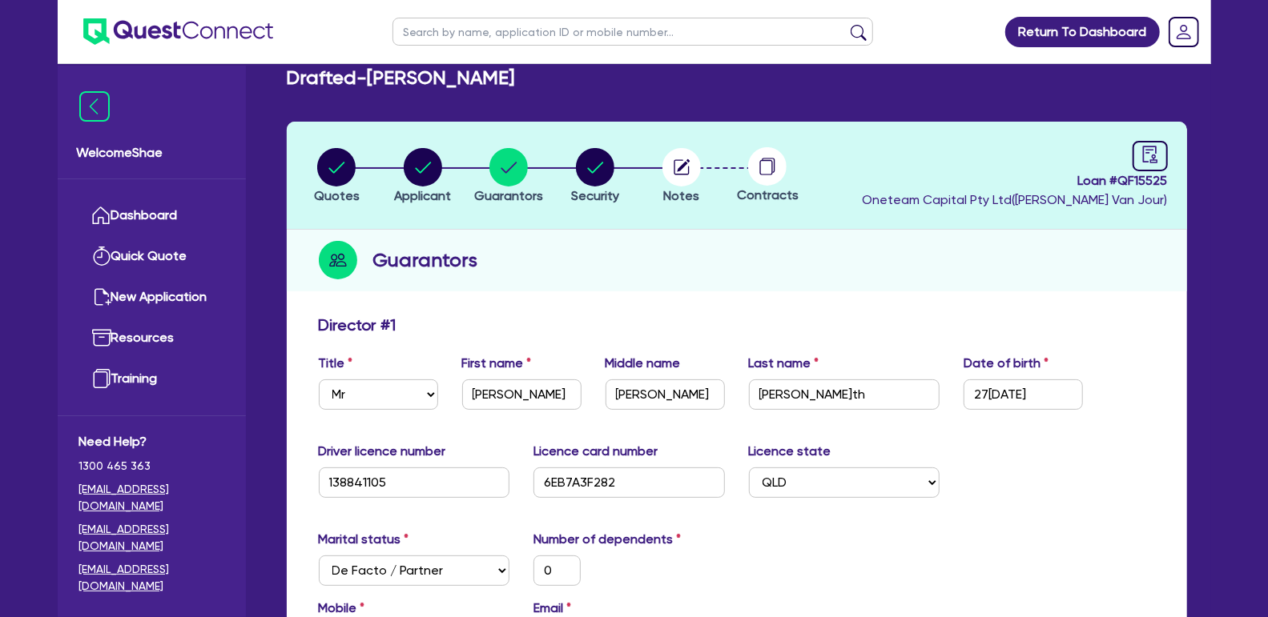
click at [422, 171] on circle "button" at bounding box center [423, 167] width 38 height 38
select select "SOLE_TRADER"
select select "BUILDING_CONSTRUCTION"
select select "BUSINESSES_CONSTRUCTION_SERVICES"
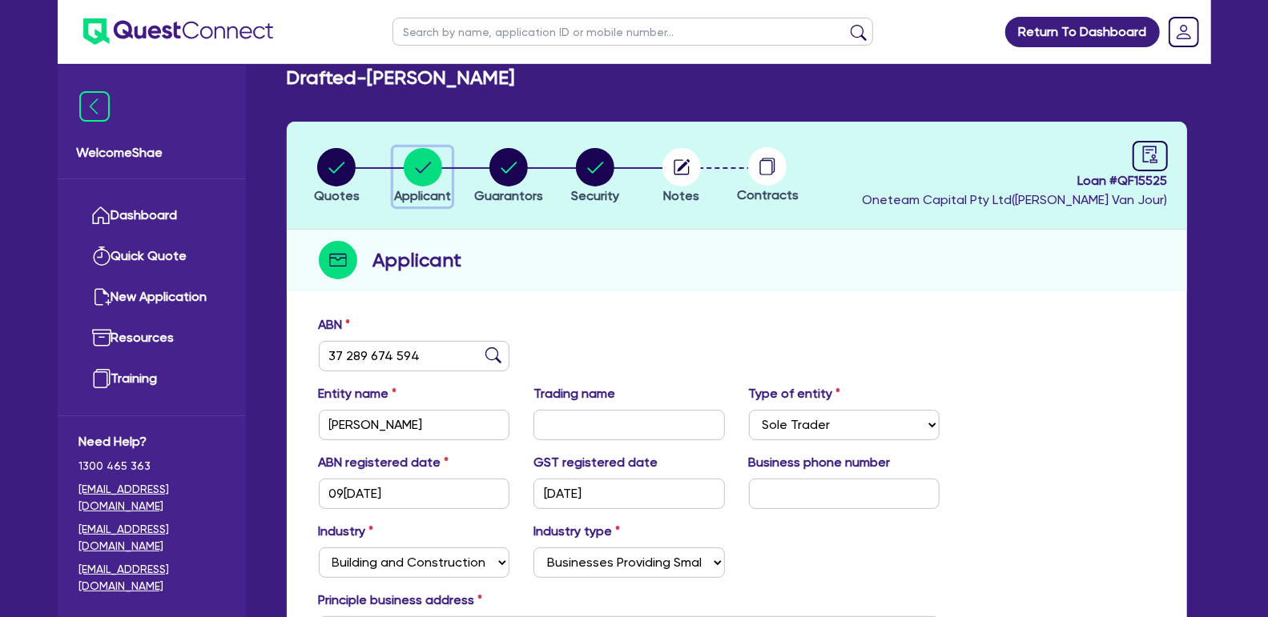
click at [422, 171] on circle "button" at bounding box center [423, 167] width 38 height 38
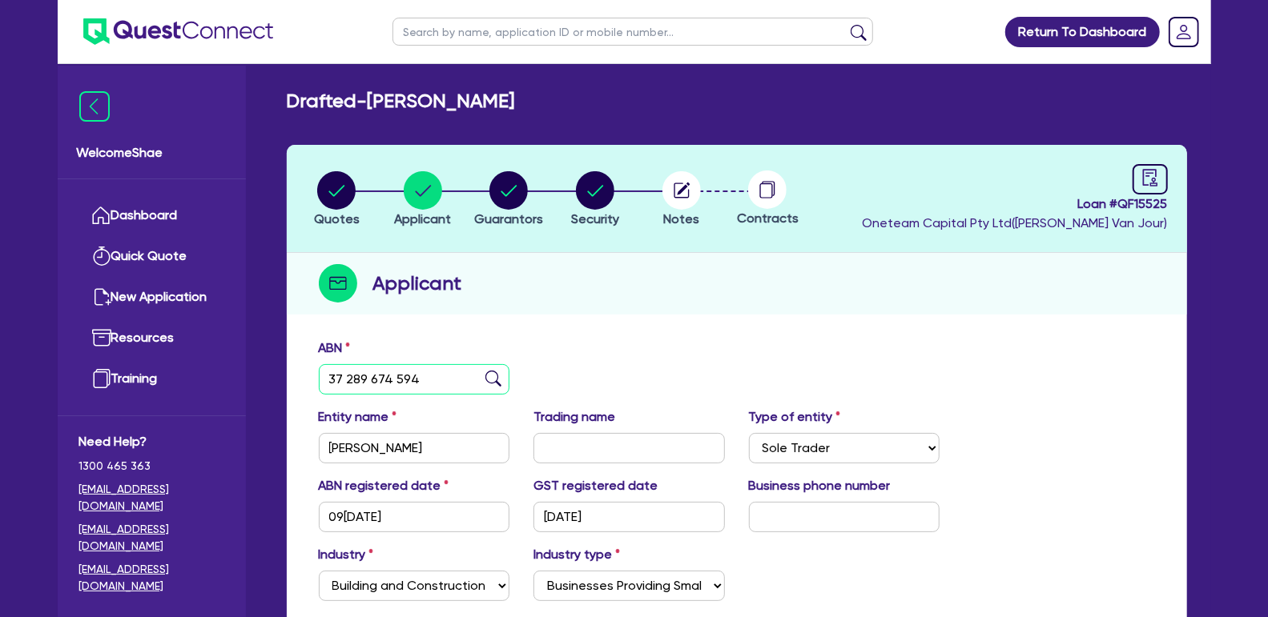
click at [384, 388] on input "37 289 674 594" at bounding box center [414, 379] width 191 height 30
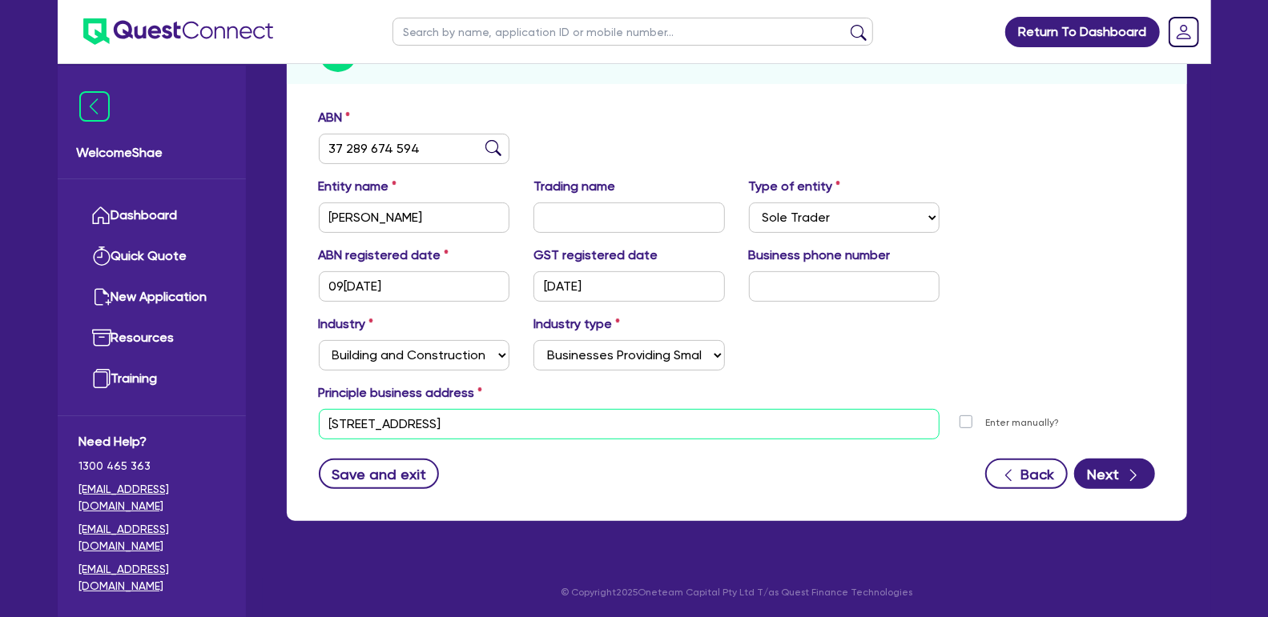
click at [441, 428] on input "[STREET_ADDRESS]" at bounding box center [629, 424] width 621 height 30
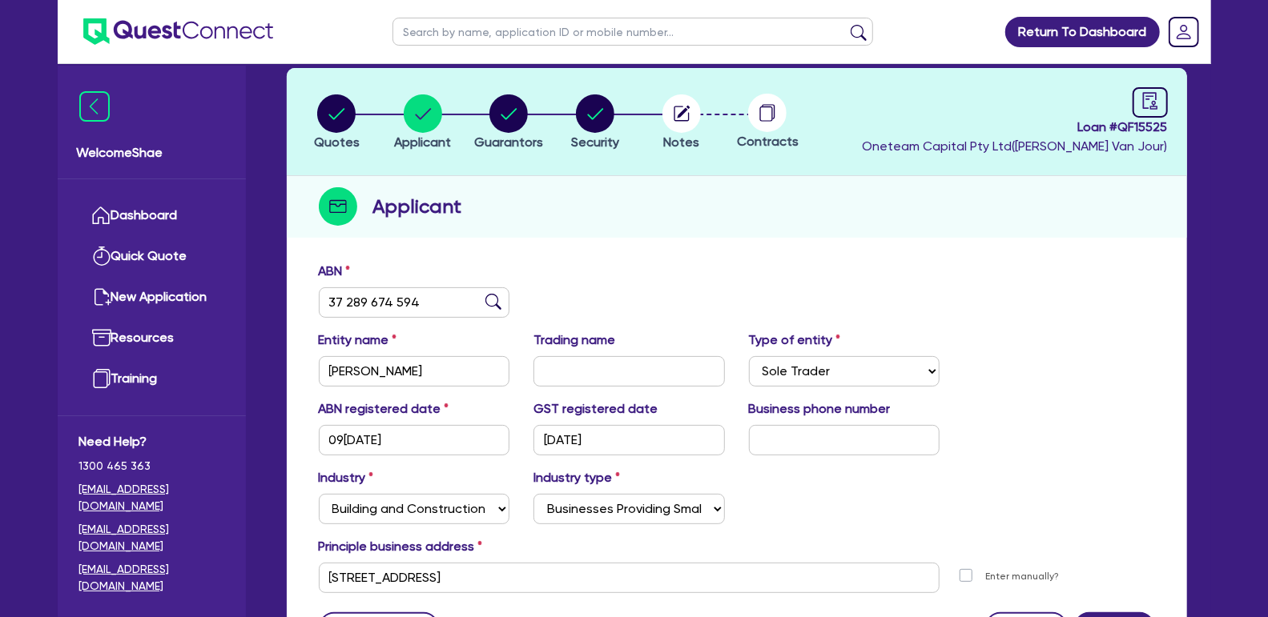
scroll to position [0, 0]
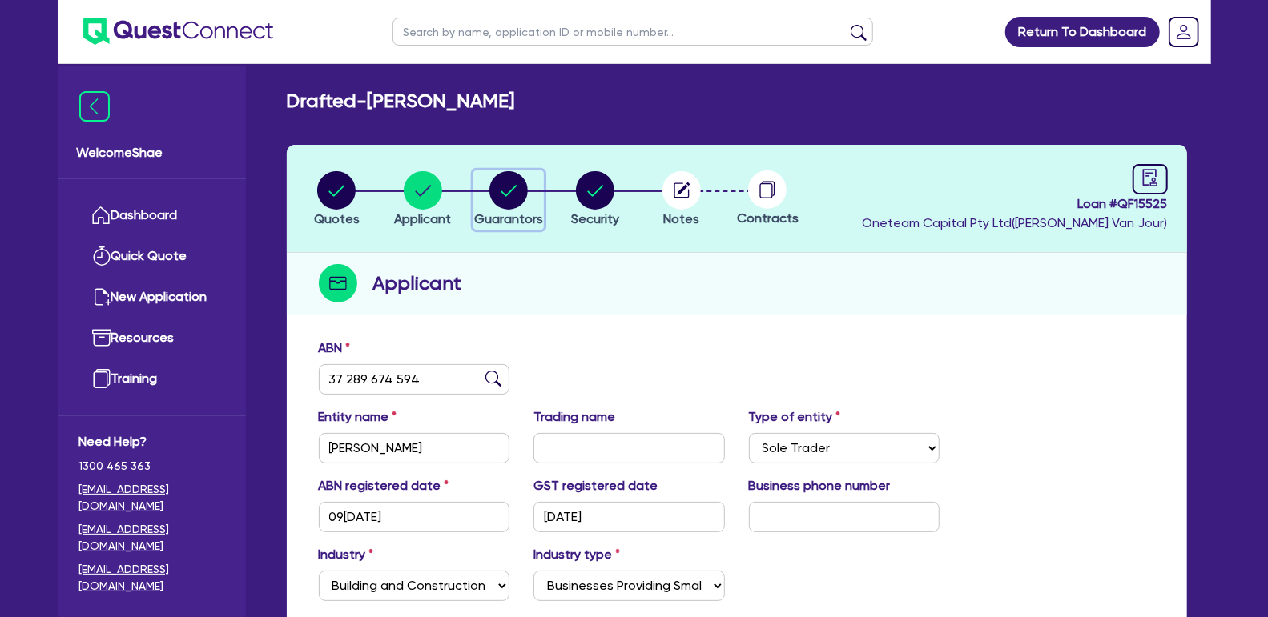
click at [497, 187] on circle "button" at bounding box center [508, 190] width 38 height 38
select select "MR"
select select "QLD"
select select "DE_FACTO"
select select "VEHICLE"
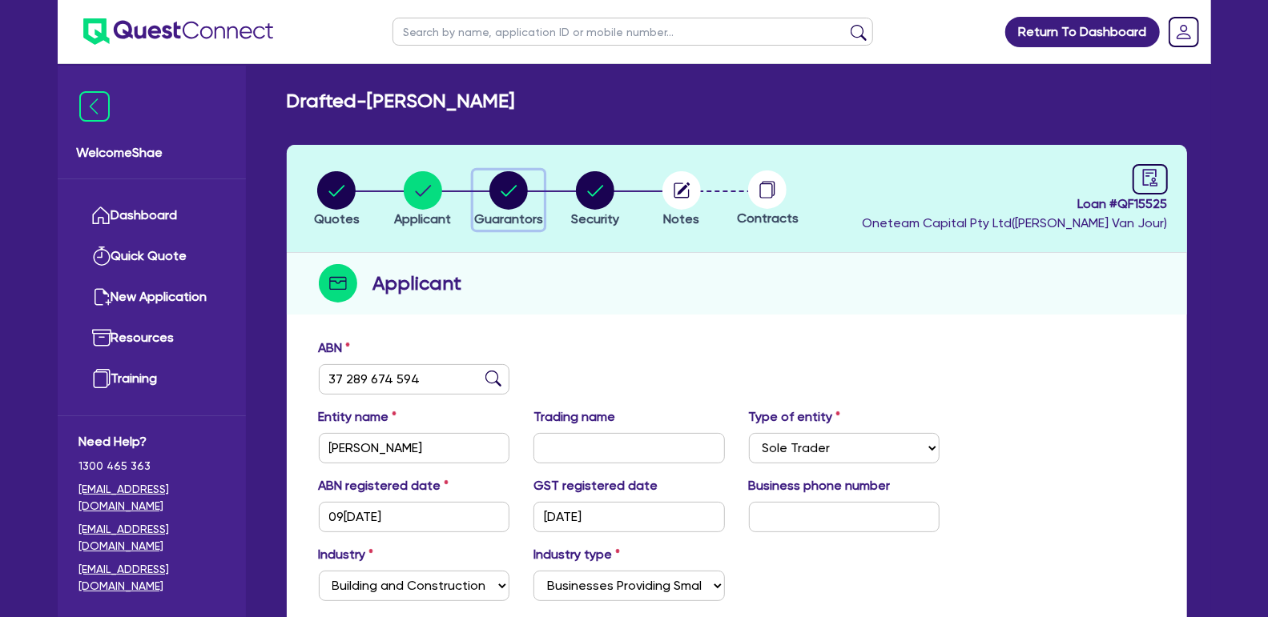
select select "CASH"
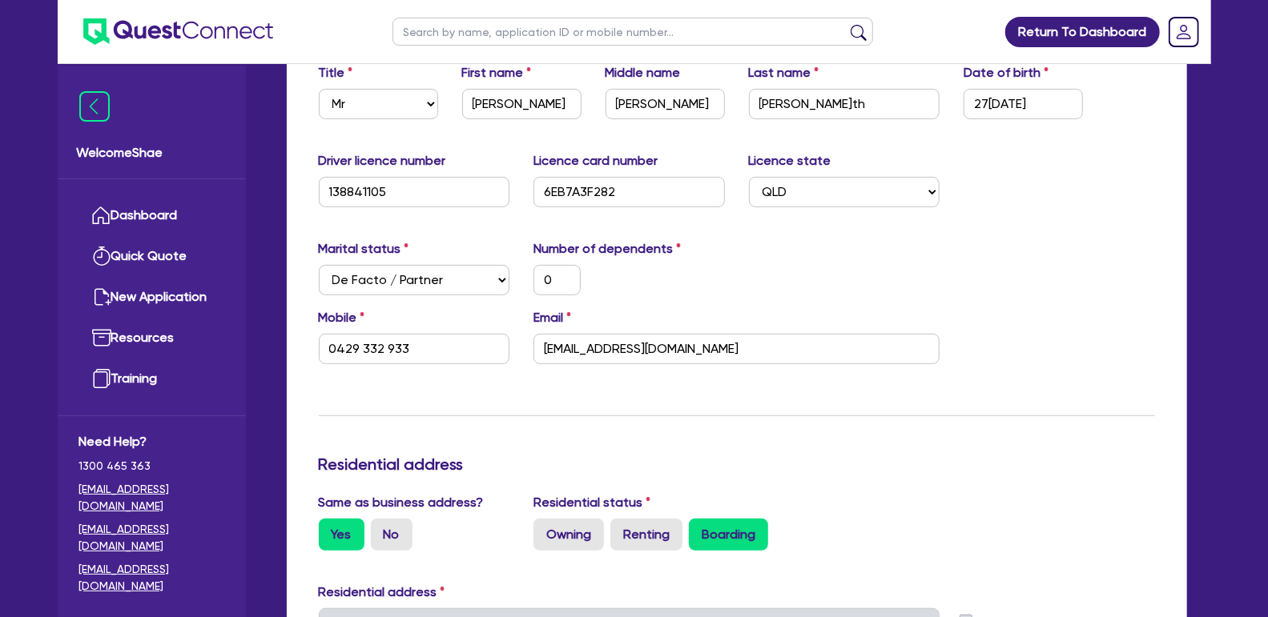
scroll to position [312, 0]
click at [349, 199] on input "138841105" at bounding box center [414, 194] width 191 height 30
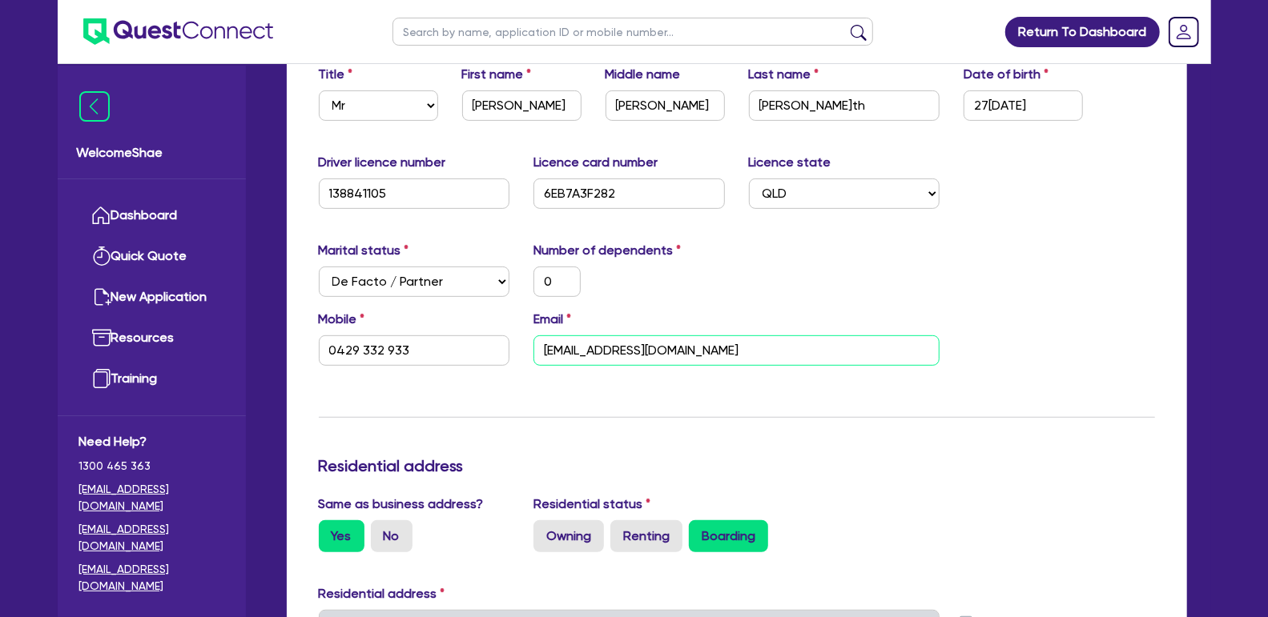
click at [575, 354] on input "[EMAIL_ADDRESS][DOMAIN_NAME]" at bounding box center [736, 351] width 406 height 30
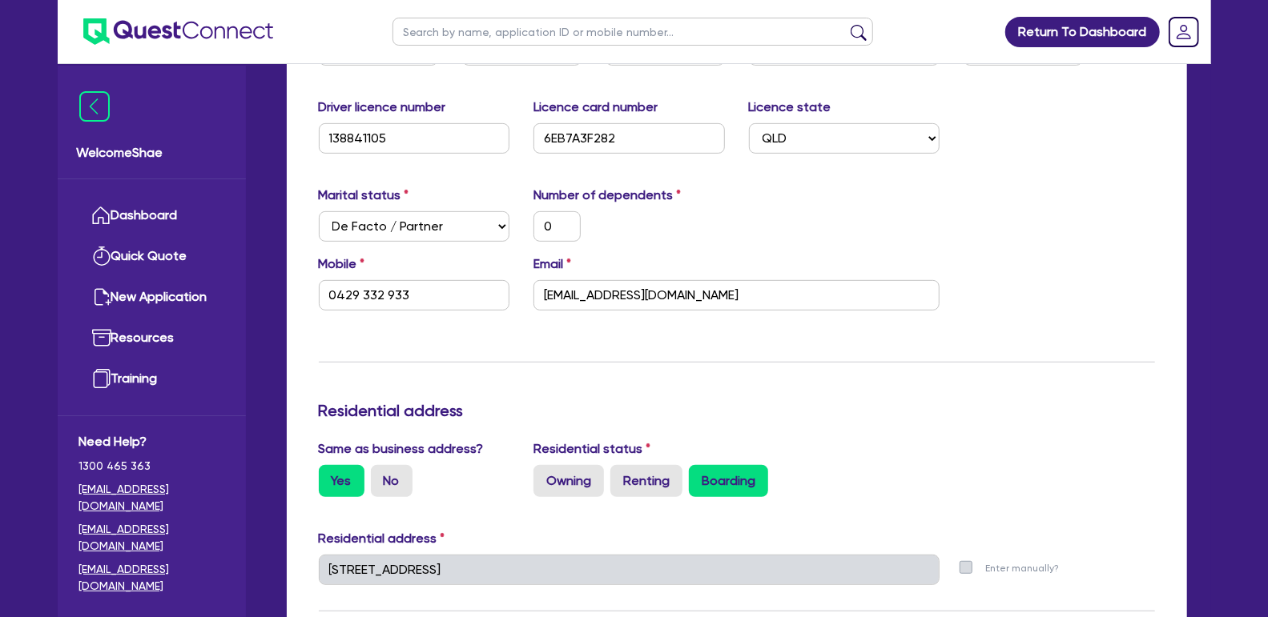
scroll to position [0, 0]
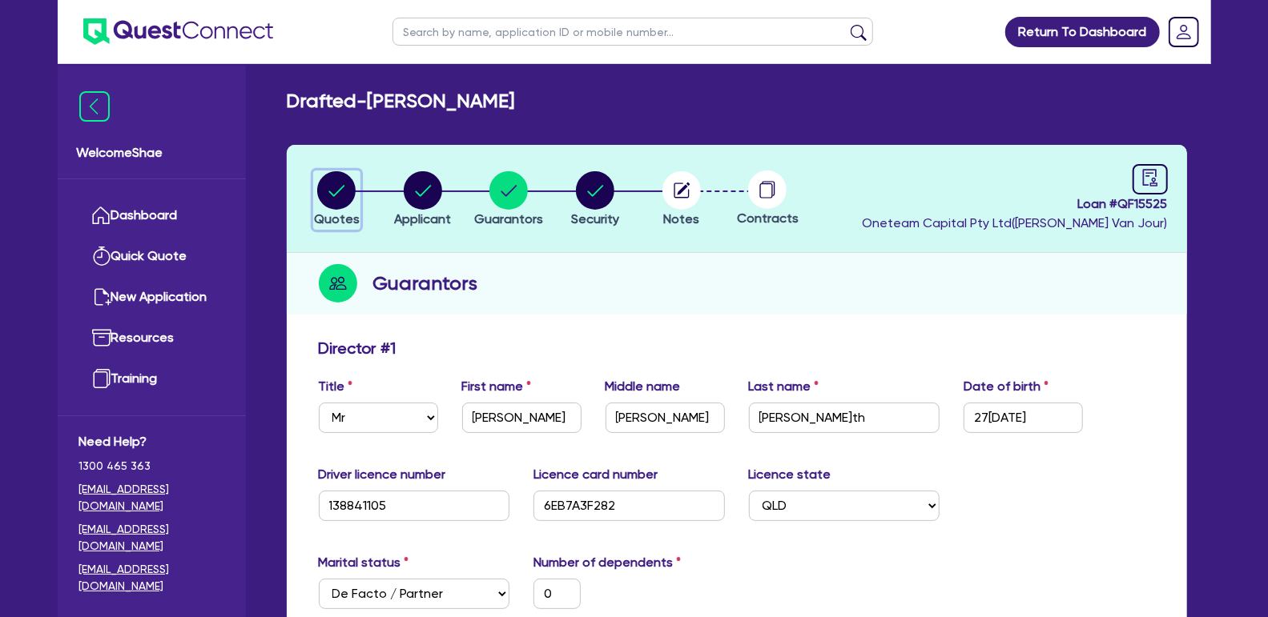
click at [322, 198] on circle "button" at bounding box center [336, 190] width 38 height 38
select select "Other"
select select "CARS_AND_LIGHT_TRUCKS"
select select "PASSENGER_VEHICLES"
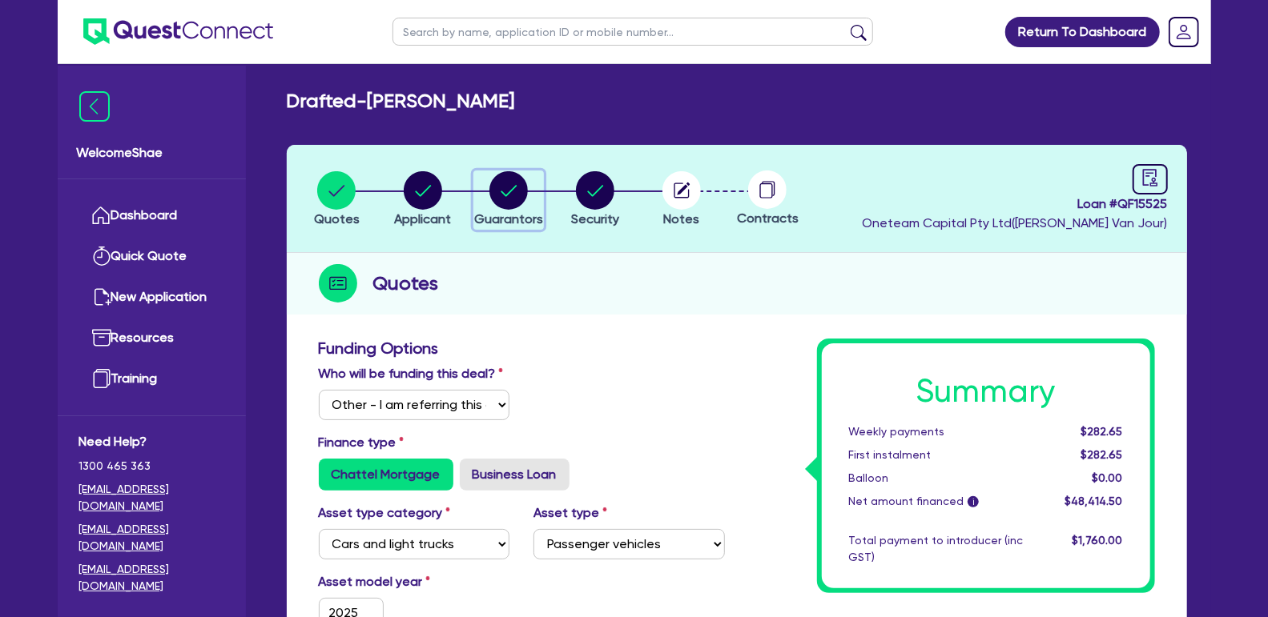
click at [527, 199] on icon "button" at bounding box center [508, 190] width 38 height 38
select select "MR"
select select "QLD"
select select "DE_FACTO"
select select "VEHICLE"
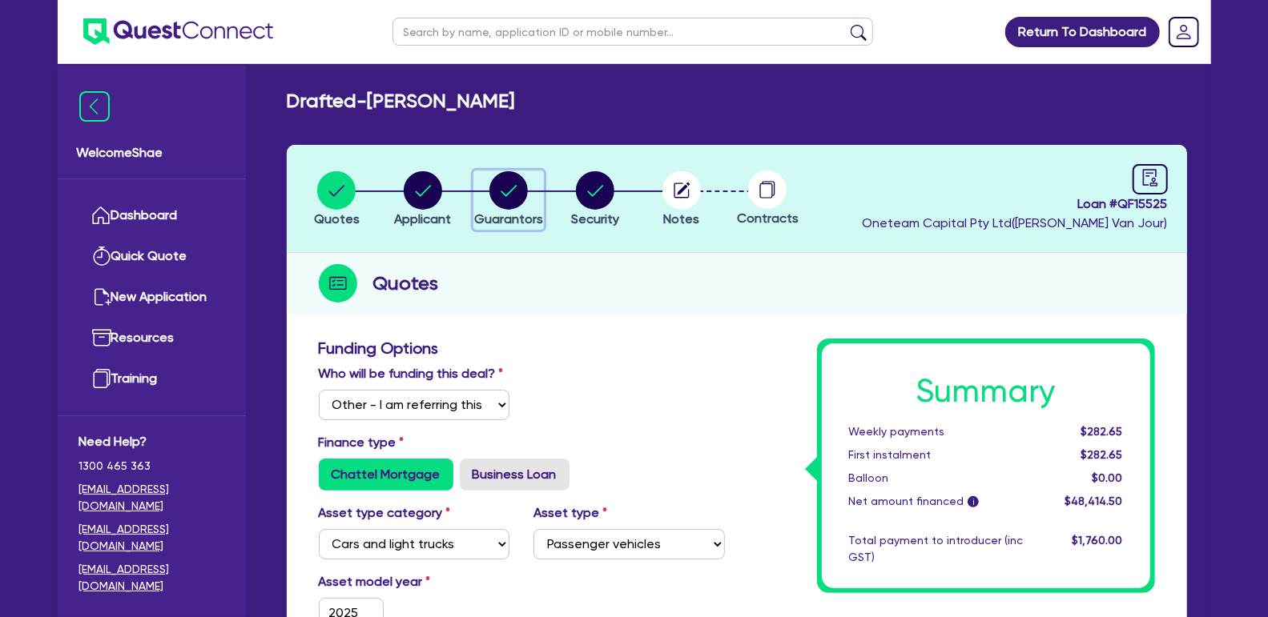
select select "CASH"
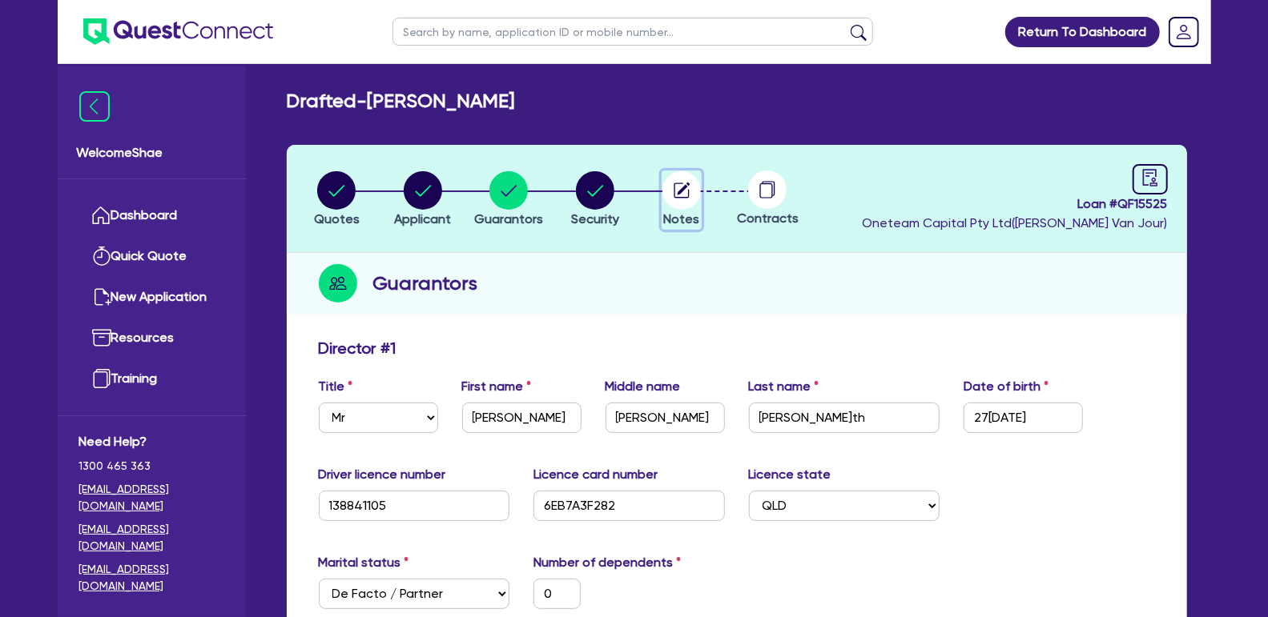
click at [674, 201] on circle "button" at bounding box center [681, 190] width 38 height 38
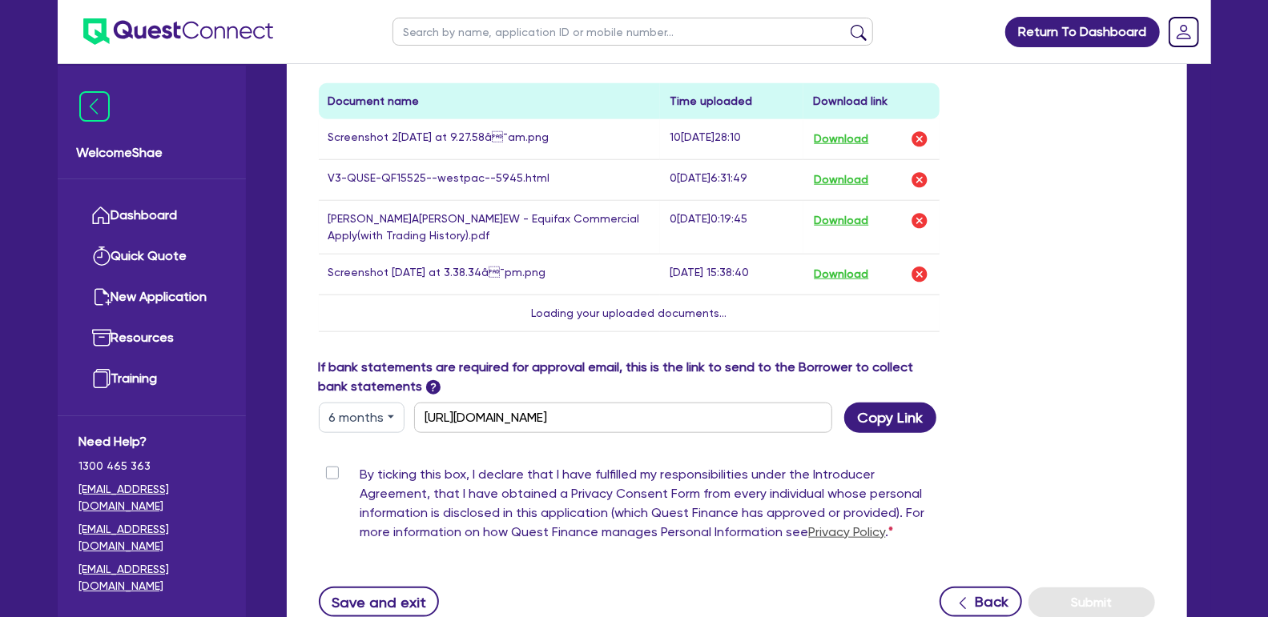
scroll to position [831, 0]
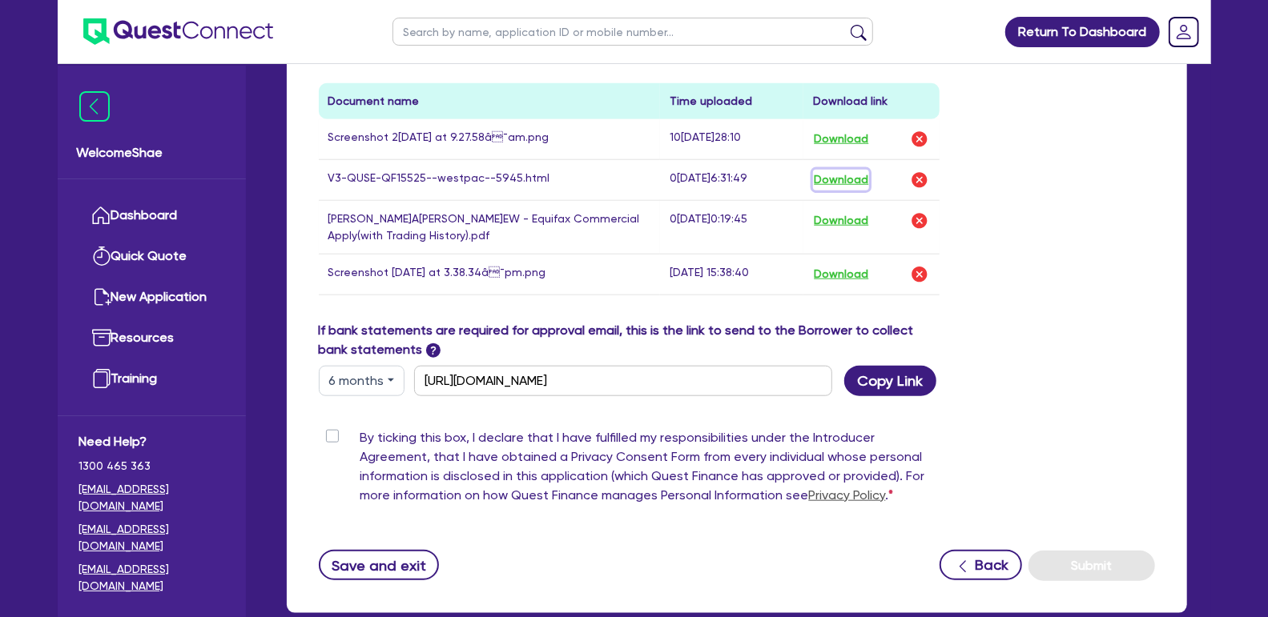
click at [843, 179] on button "Download" at bounding box center [841, 180] width 56 height 21
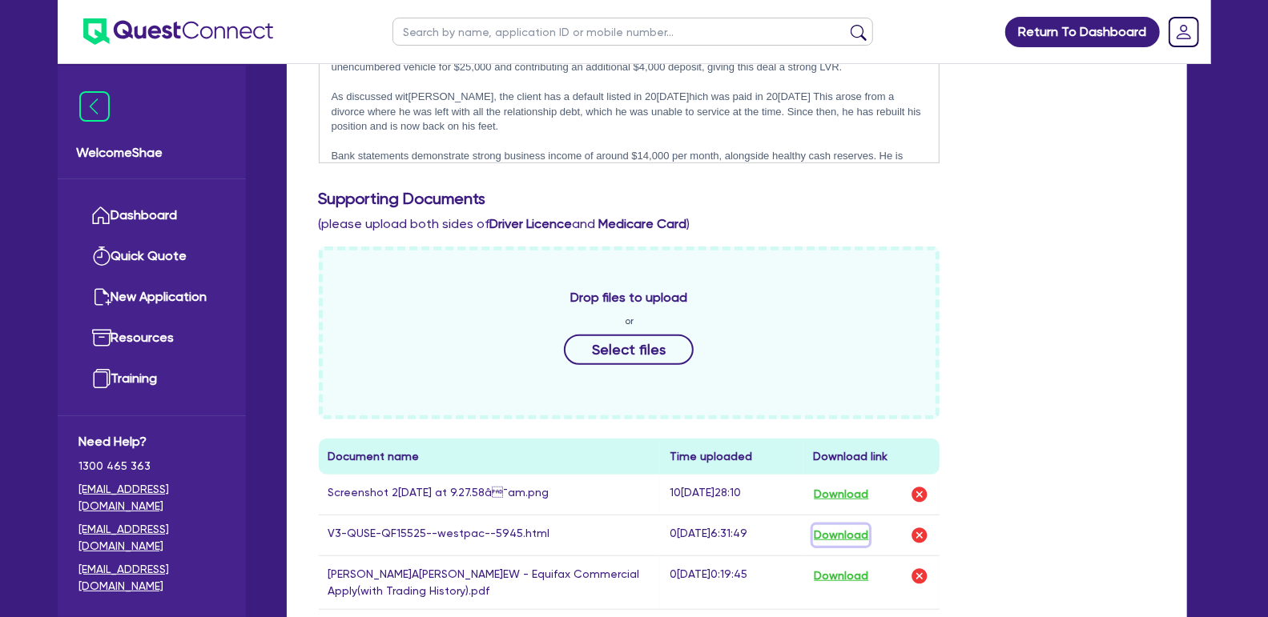
scroll to position [0, 0]
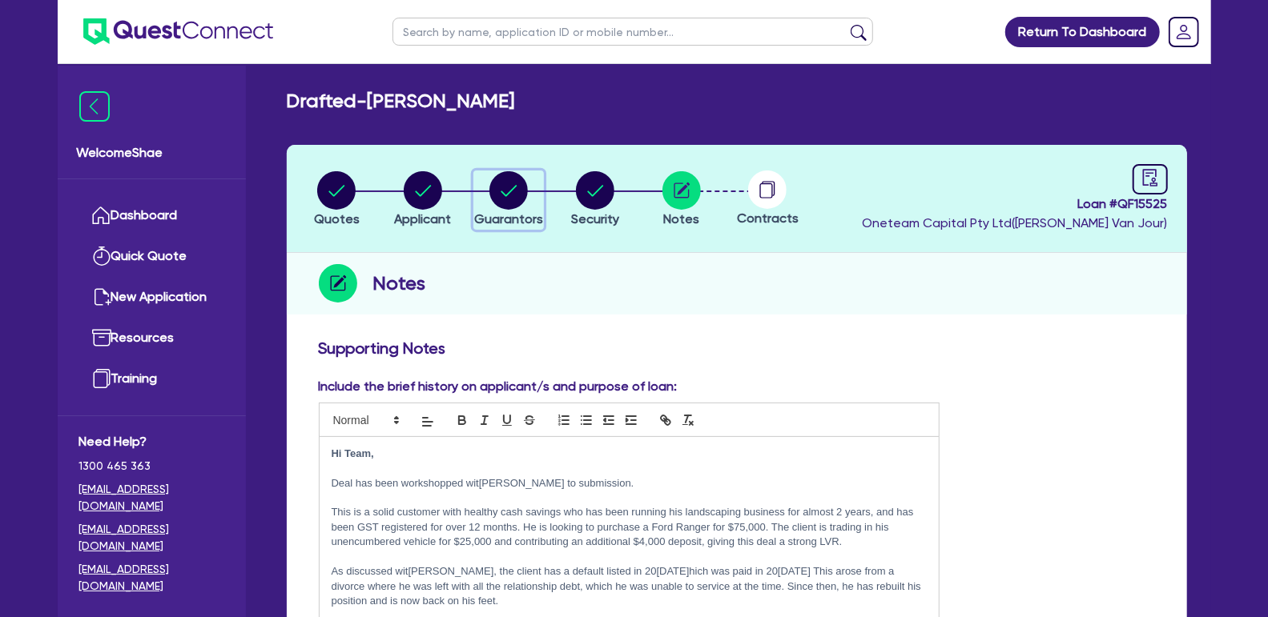
click at [501, 179] on circle "button" at bounding box center [508, 190] width 38 height 38
select select "MR"
select select "QLD"
select select "DE_FACTO"
select select "VEHICLE"
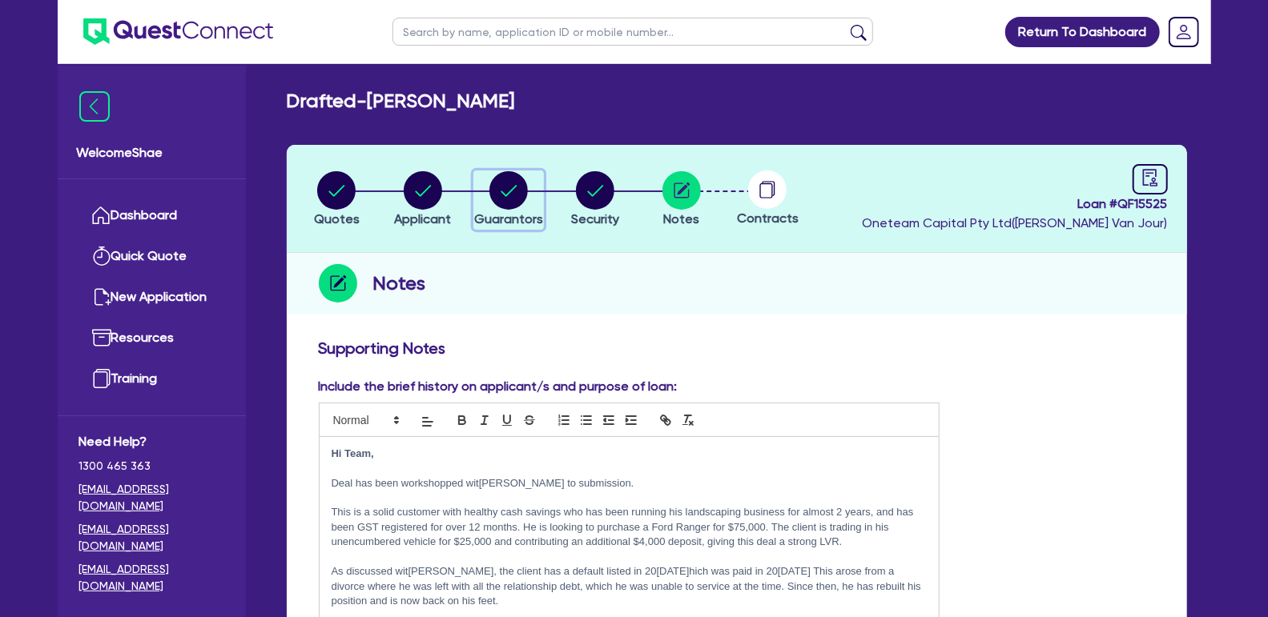
select select "CASH"
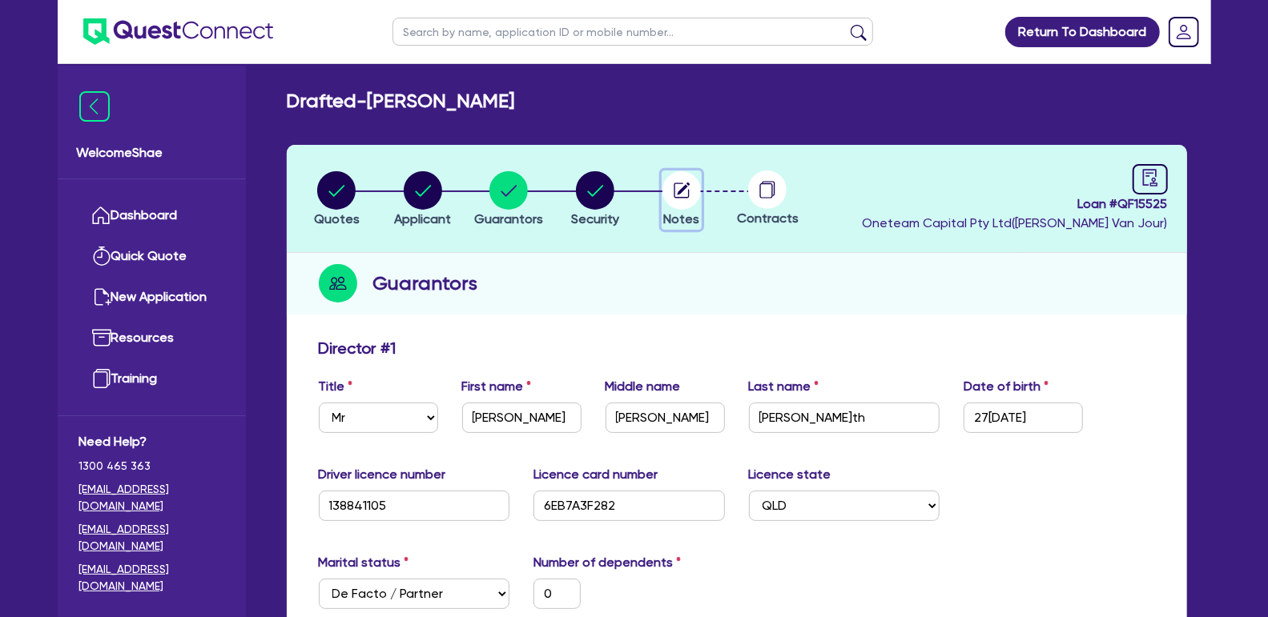
click at [681, 197] on circle "button" at bounding box center [681, 190] width 38 height 38
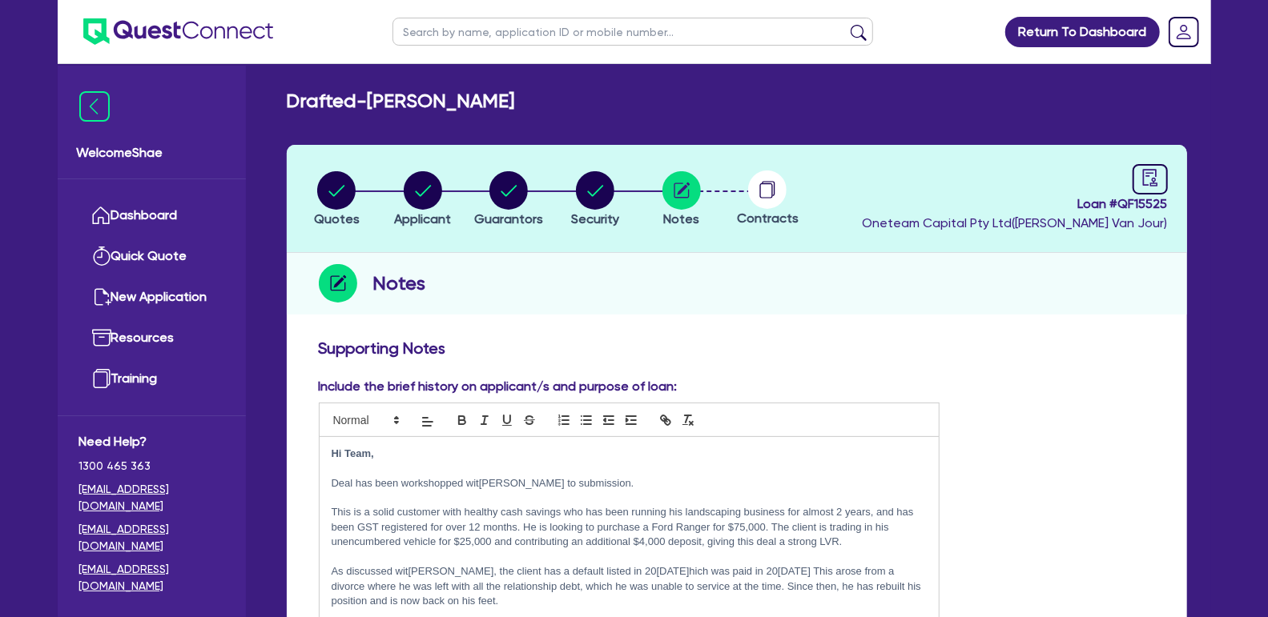
click at [493, 506] on p "This is a solid customer with healthy cash savings who has been running his lan…" at bounding box center [630, 527] width 596 height 44
copy div "Lo Ipsu, Dolo sit amet consectetur adip Elitse doeiu te incididunt. Utla et d m…"
click at [1152, 176] on icon "audit" at bounding box center [1150, 178] width 18 height 18
select select "DRAFTED_NEW"
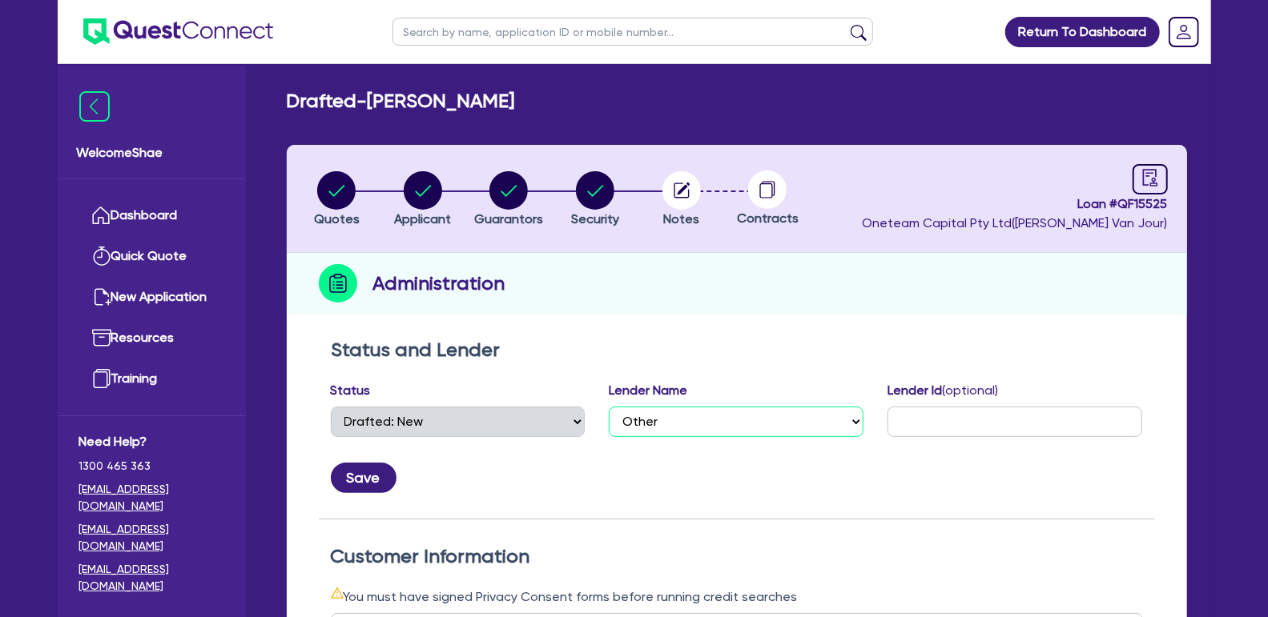
click at [714, 424] on select "Select AAMF AFS Alex Bank Angle Finance Azora Banjo BigStone BOQ Finance Brande…" at bounding box center [736, 422] width 255 height 30
select select "Liberty"
click at [609, 407] on select "Select AAMF AFS Alex Bank Angle Finance Azora Banjo BigStone BOQ Finance Brande…" at bounding box center [736, 422] width 255 height 30
click at [938, 424] on input "text" at bounding box center [1014, 422] width 255 height 30
paste input "Application5174065"
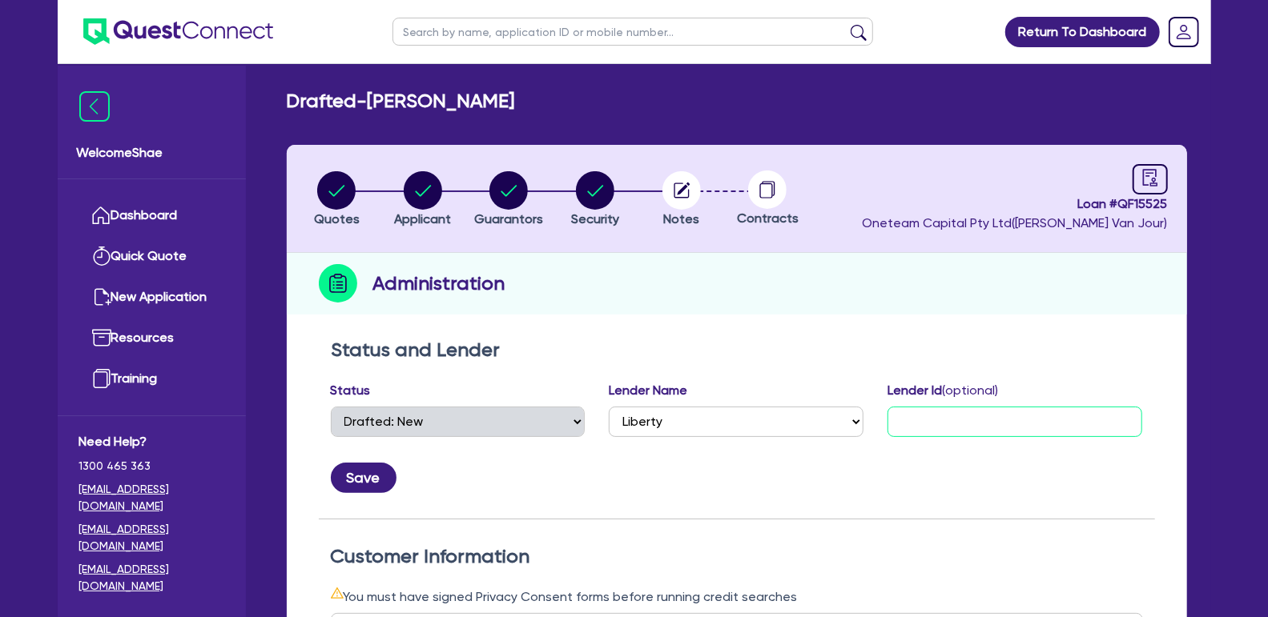
type input "Application5174065"
click at [945, 420] on input "Application5174065" at bounding box center [1014, 422] width 255 height 30
paste input "Application5174065"
drag, startPoint x: 967, startPoint y: 425, endPoint x: 821, endPoint y: 402, distance: 147.6
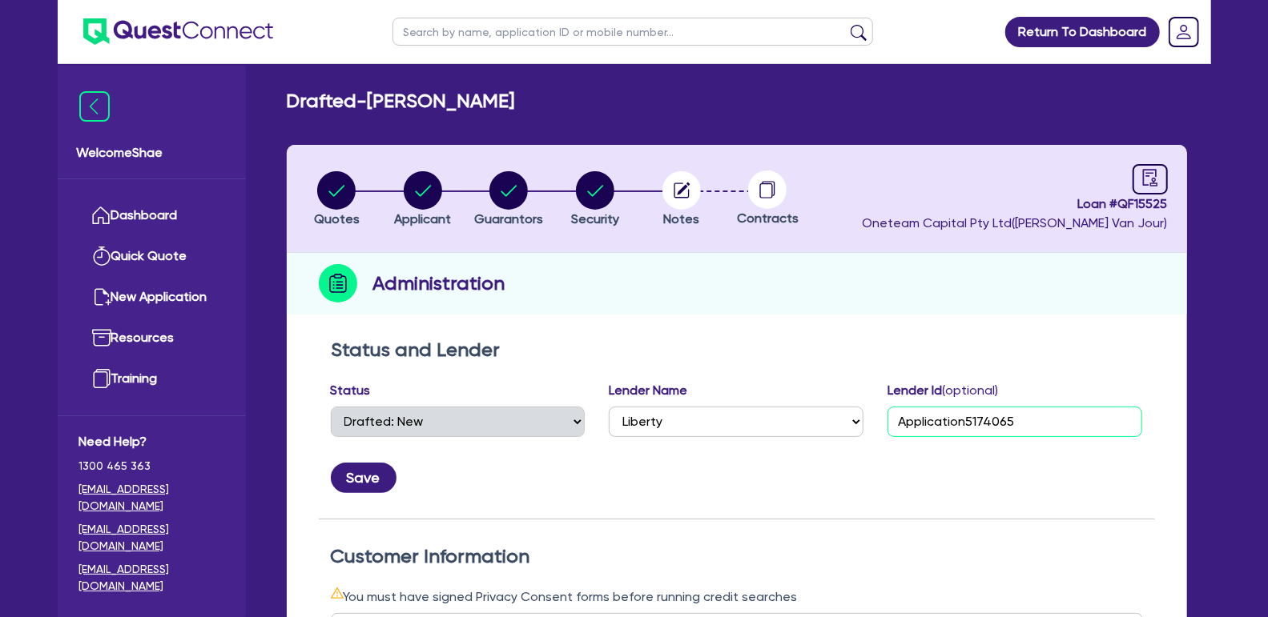
click at [824, 402] on div "Status Select Quoted Drafted: New Drafted: Amended Submitted: New Submitted: Am…" at bounding box center [737, 437] width 836 height 112
type input "5174065"
click at [380, 479] on button "Save" at bounding box center [364, 478] width 66 height 30
